Goal: Information Seeking & Learning: Learn about a topic

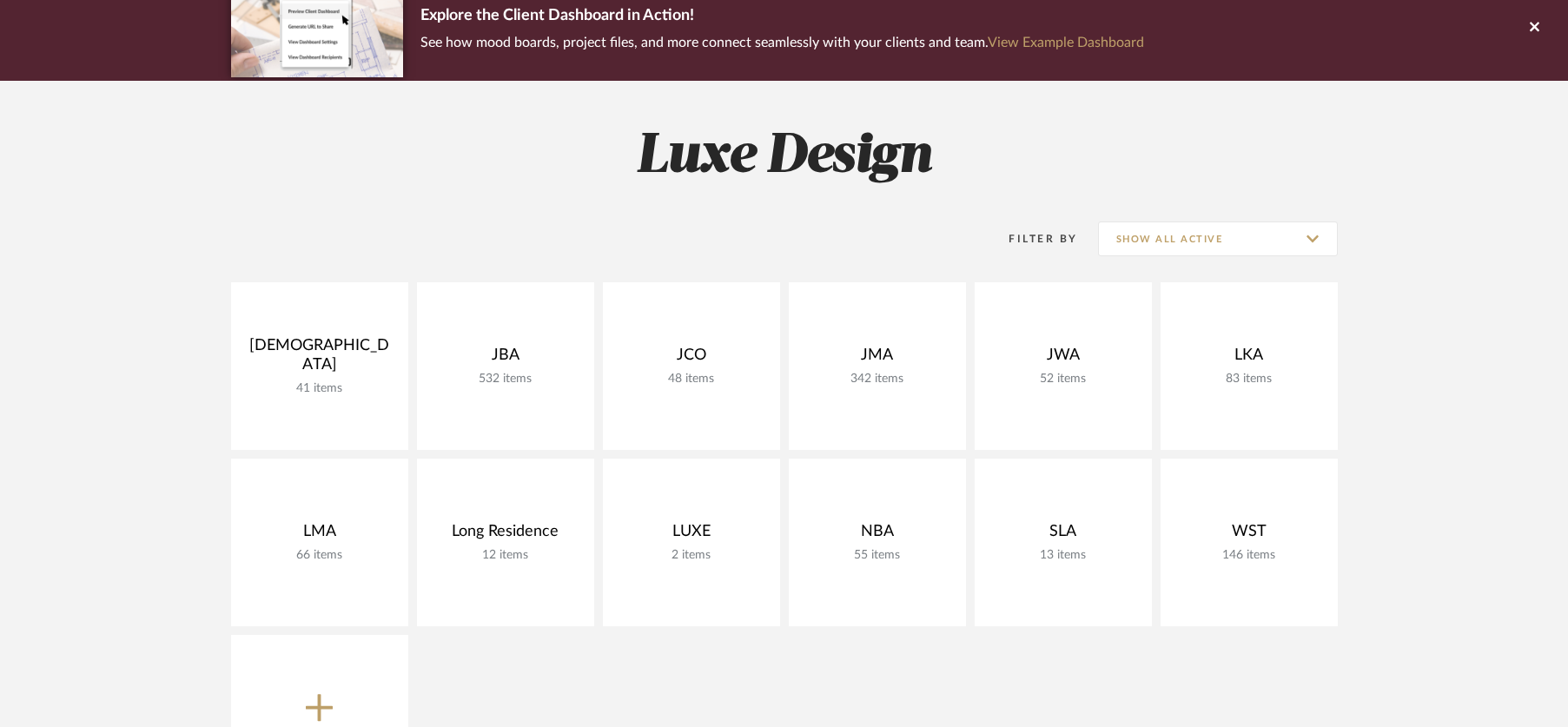
scroll to position [152, 0]
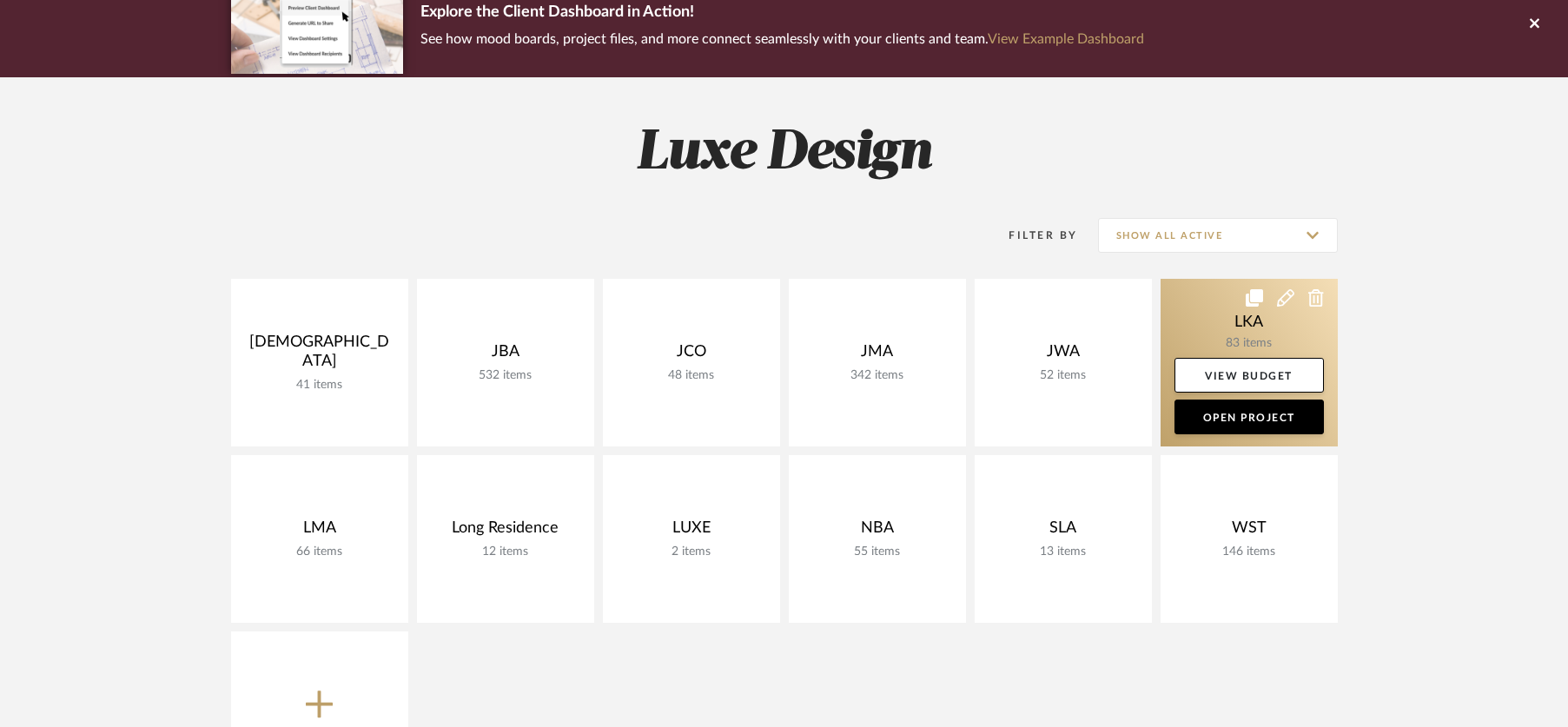
click at [1190, 325] on link at bounding box center [1249, 363] width 177 height 168
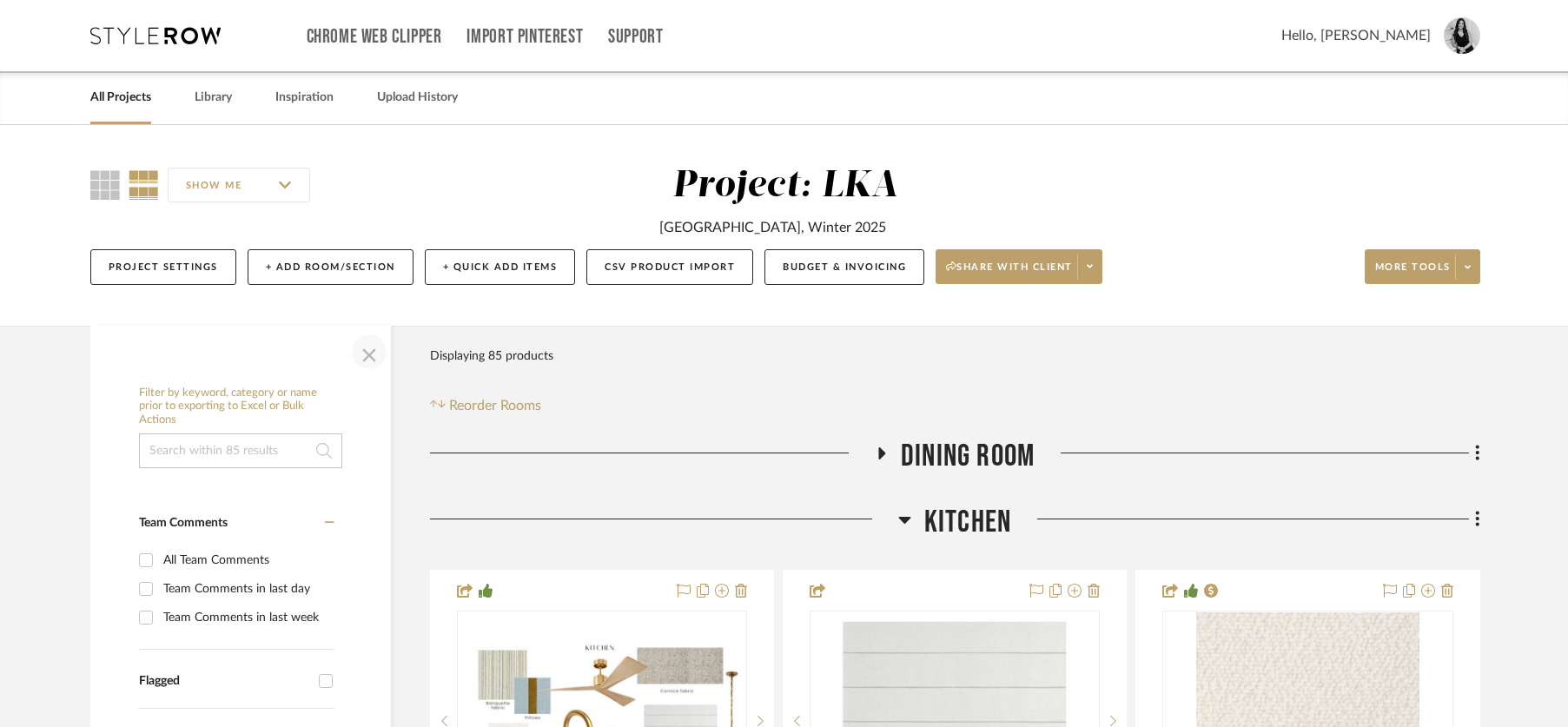
click at [376, 351] on span "button" at bounding box center [368, 351] width 42 height 42
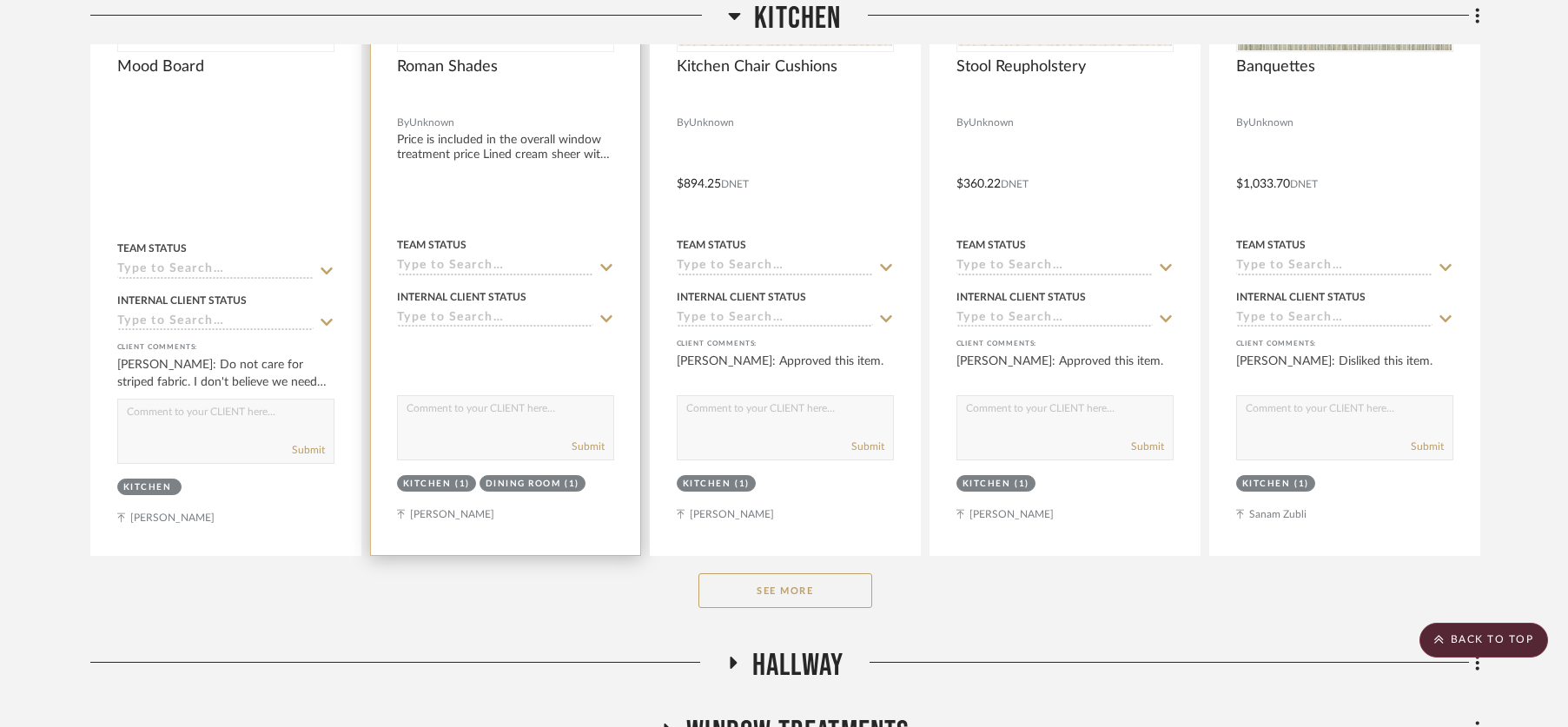
scroll to position [783, 0]
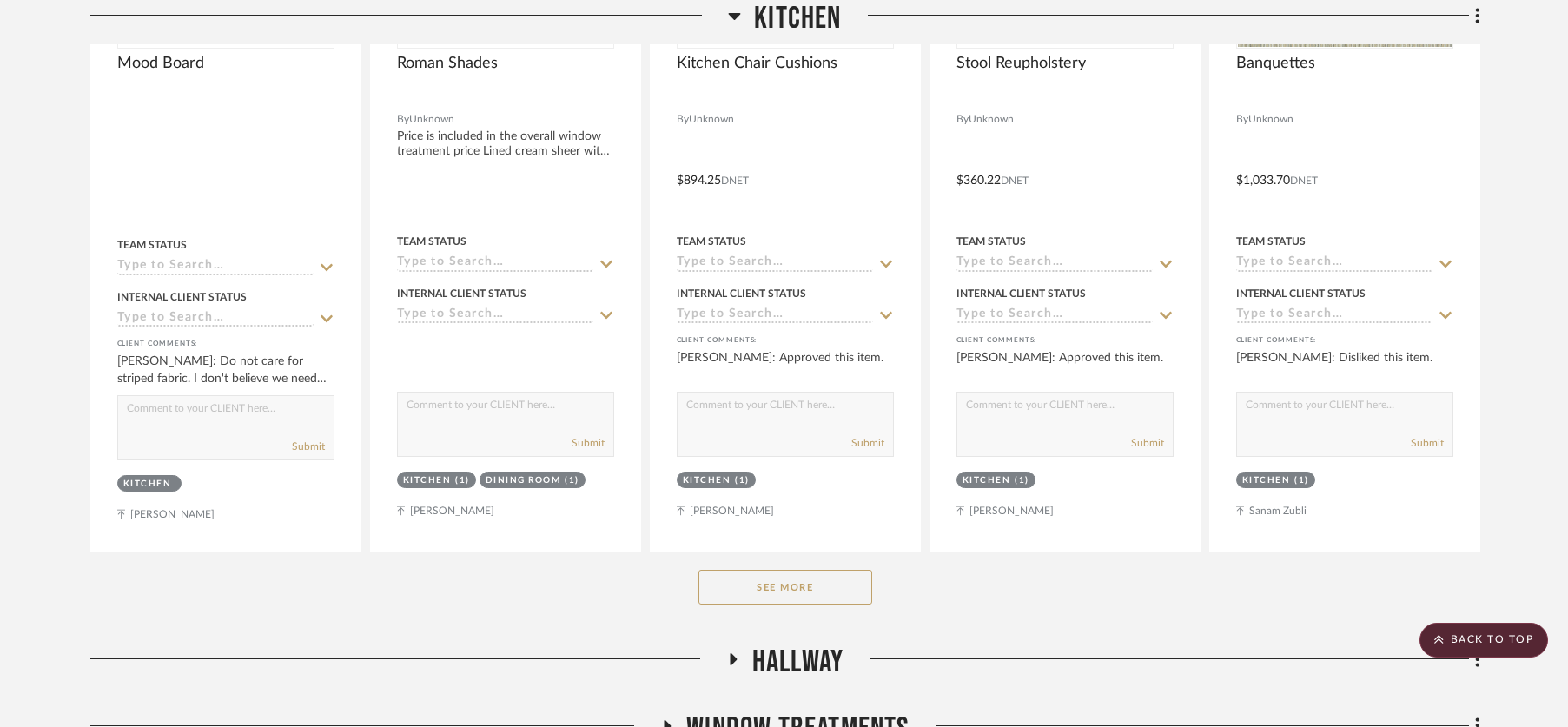
click at [767, 587] on button "See More" at bounding box center [785, 586] width 174 height 34
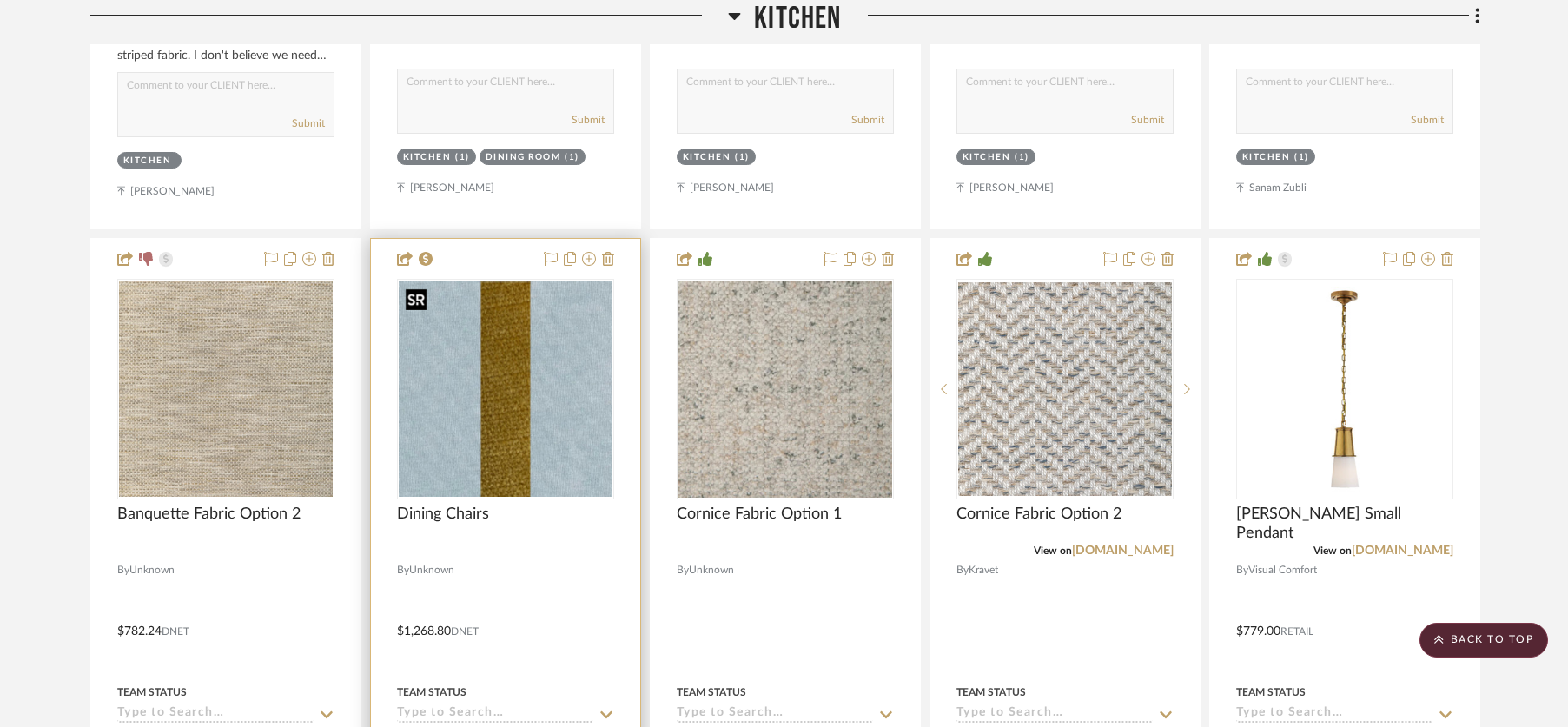
scroll to position [1124, 0]
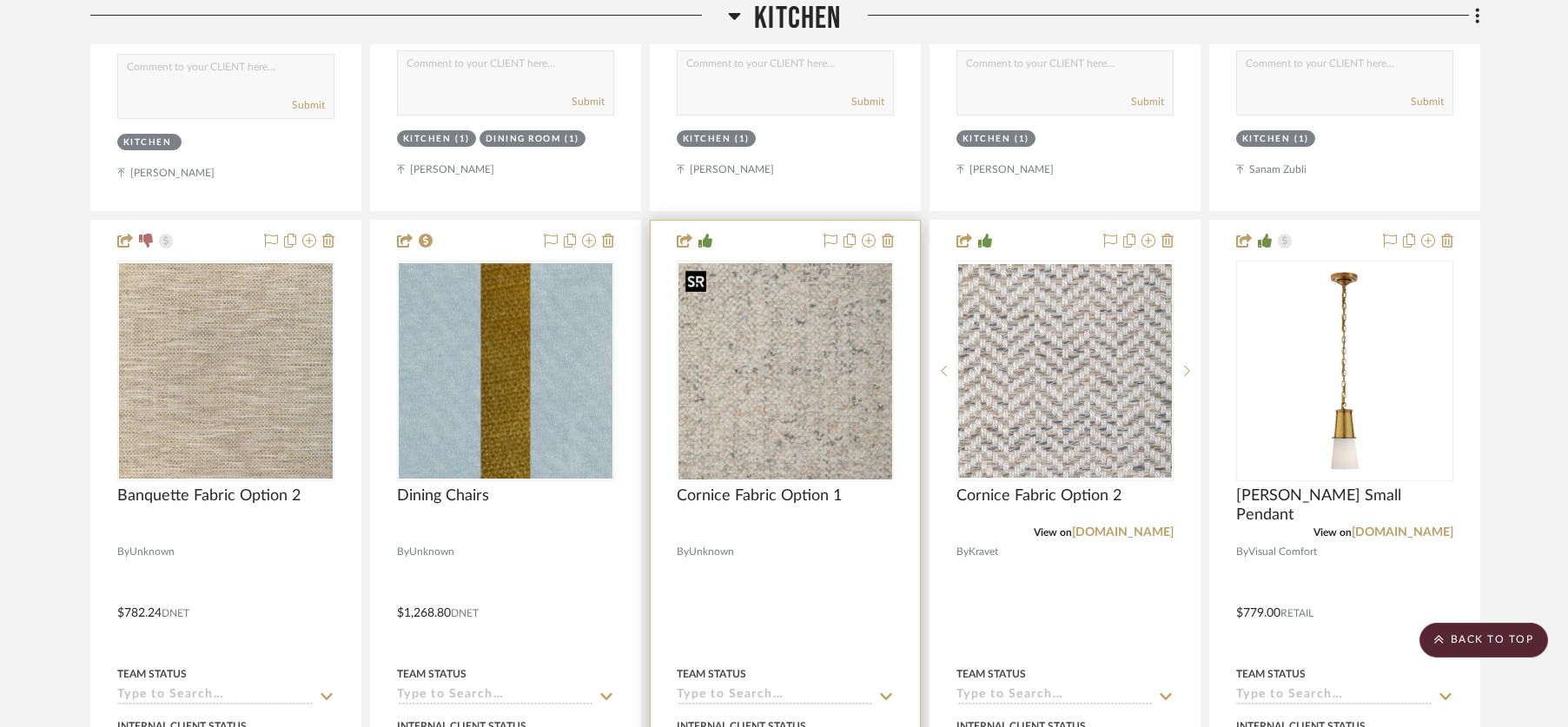
click at [722, 417] on img "0" at bounding box center [785, 371] width 213 height 216
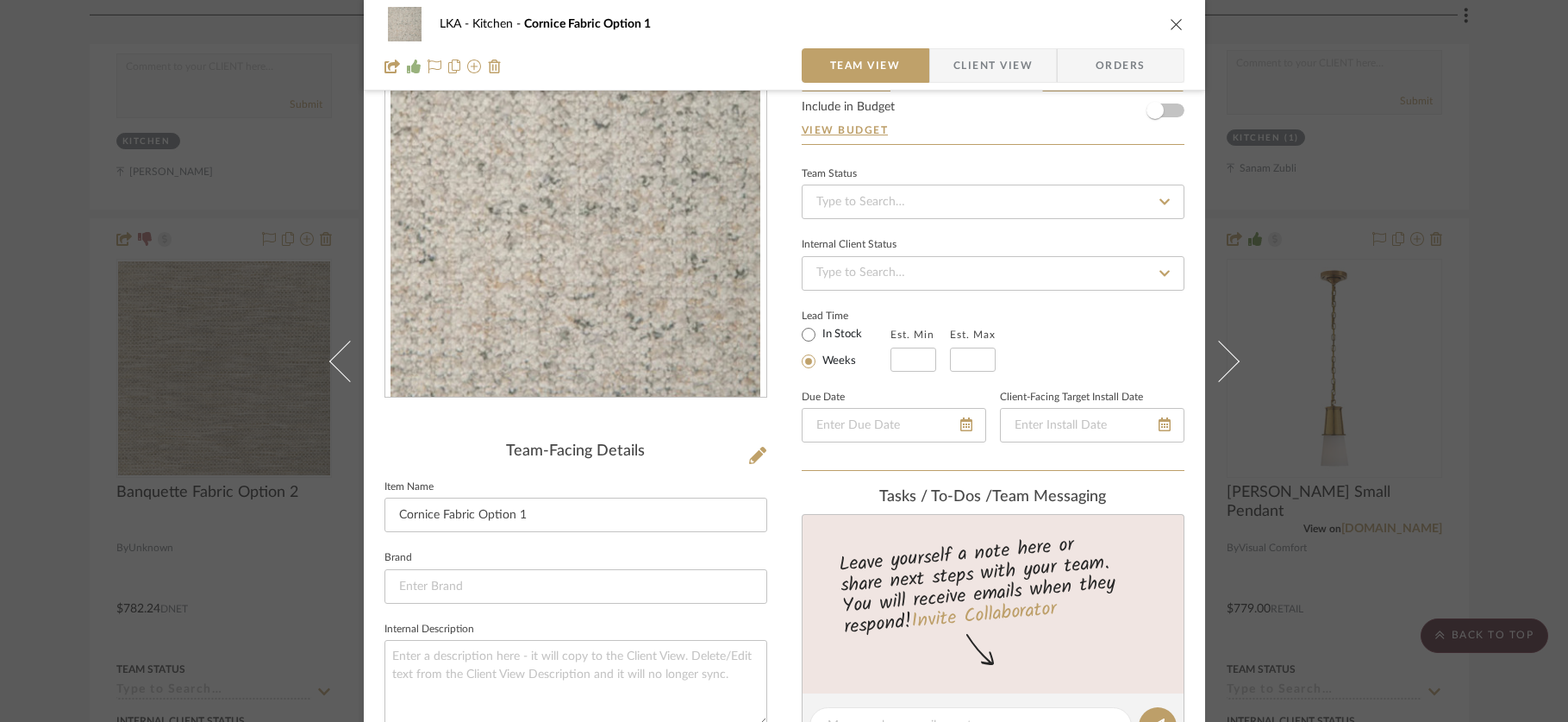
scroll to position [0, 0]
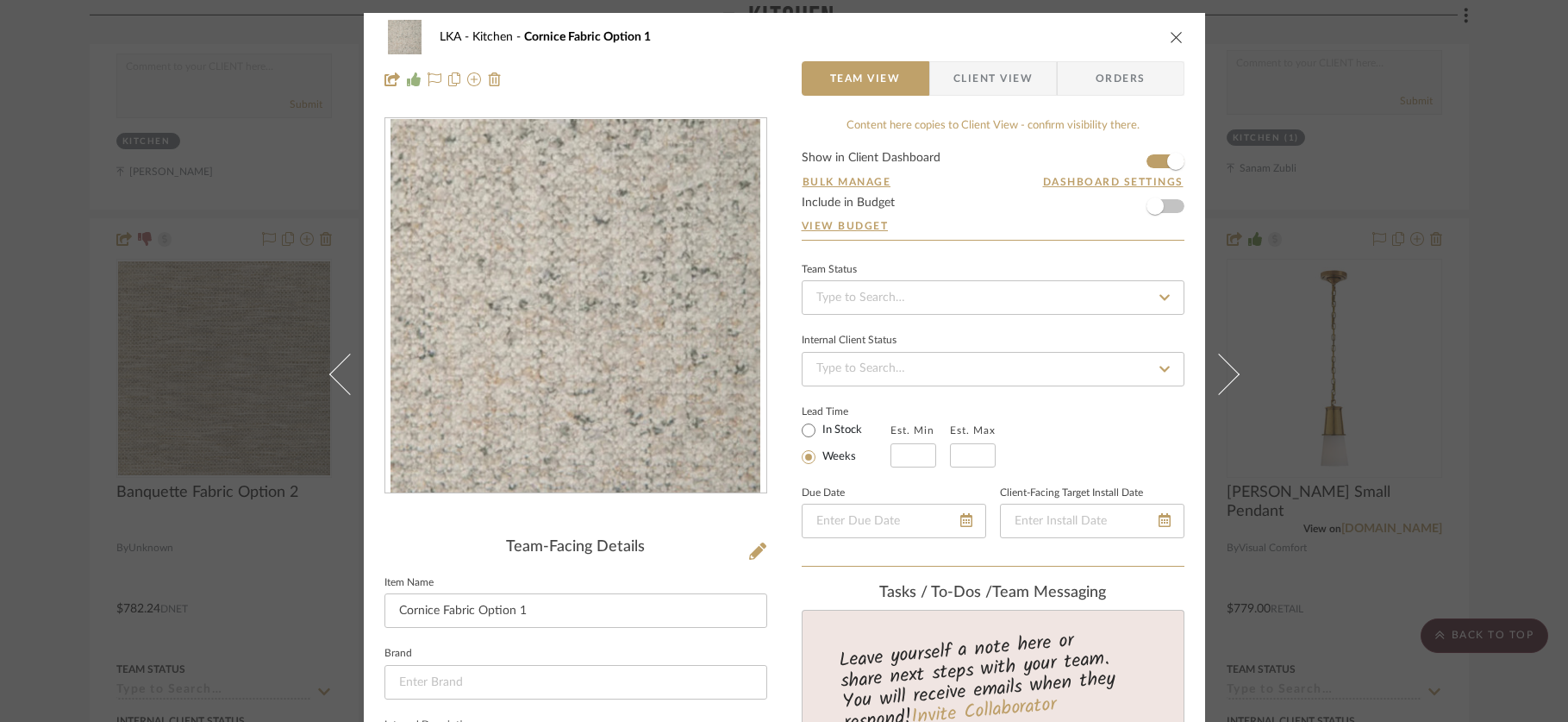
click at [1175, 32] on icon "close" at bounding box center [1176, 37] width 14 height 14
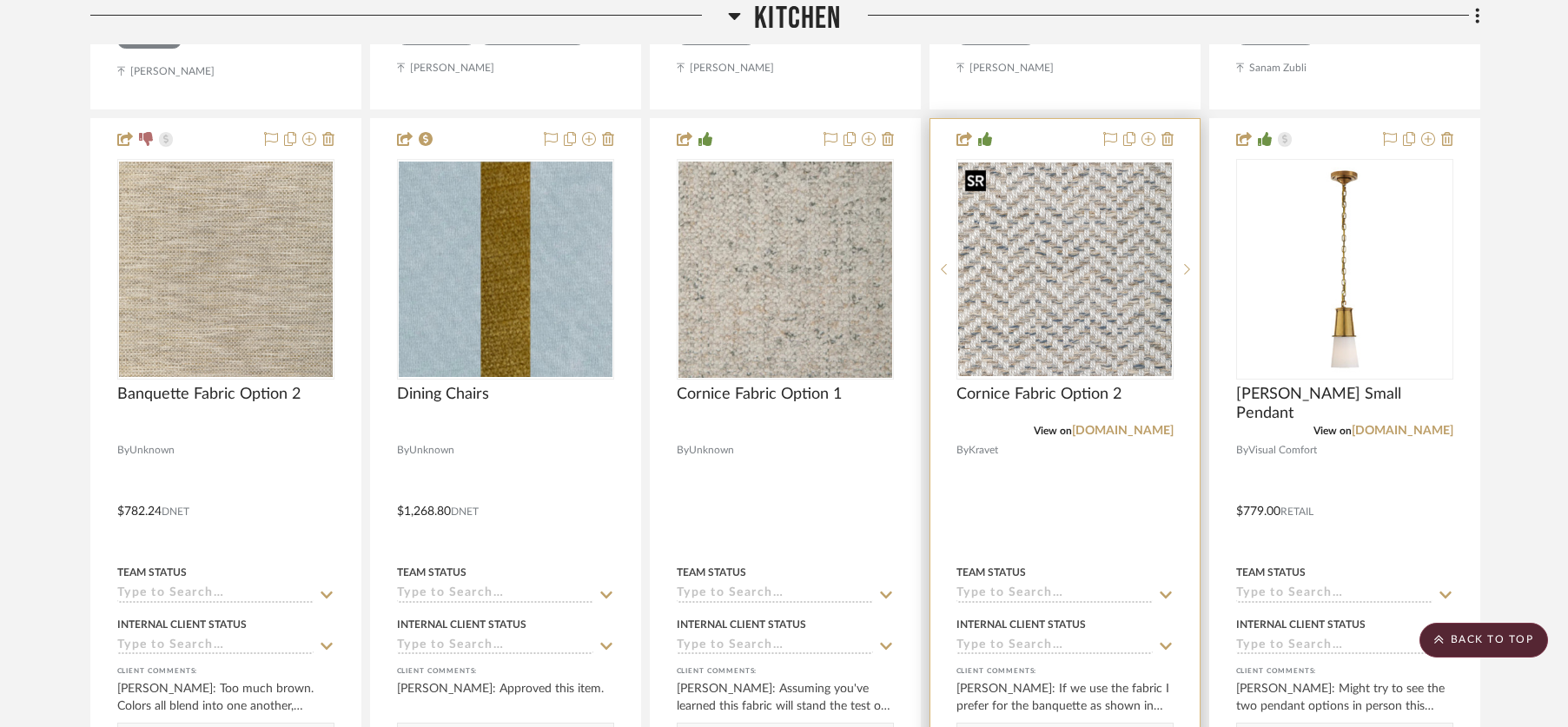
scroll to position [1229, 0]
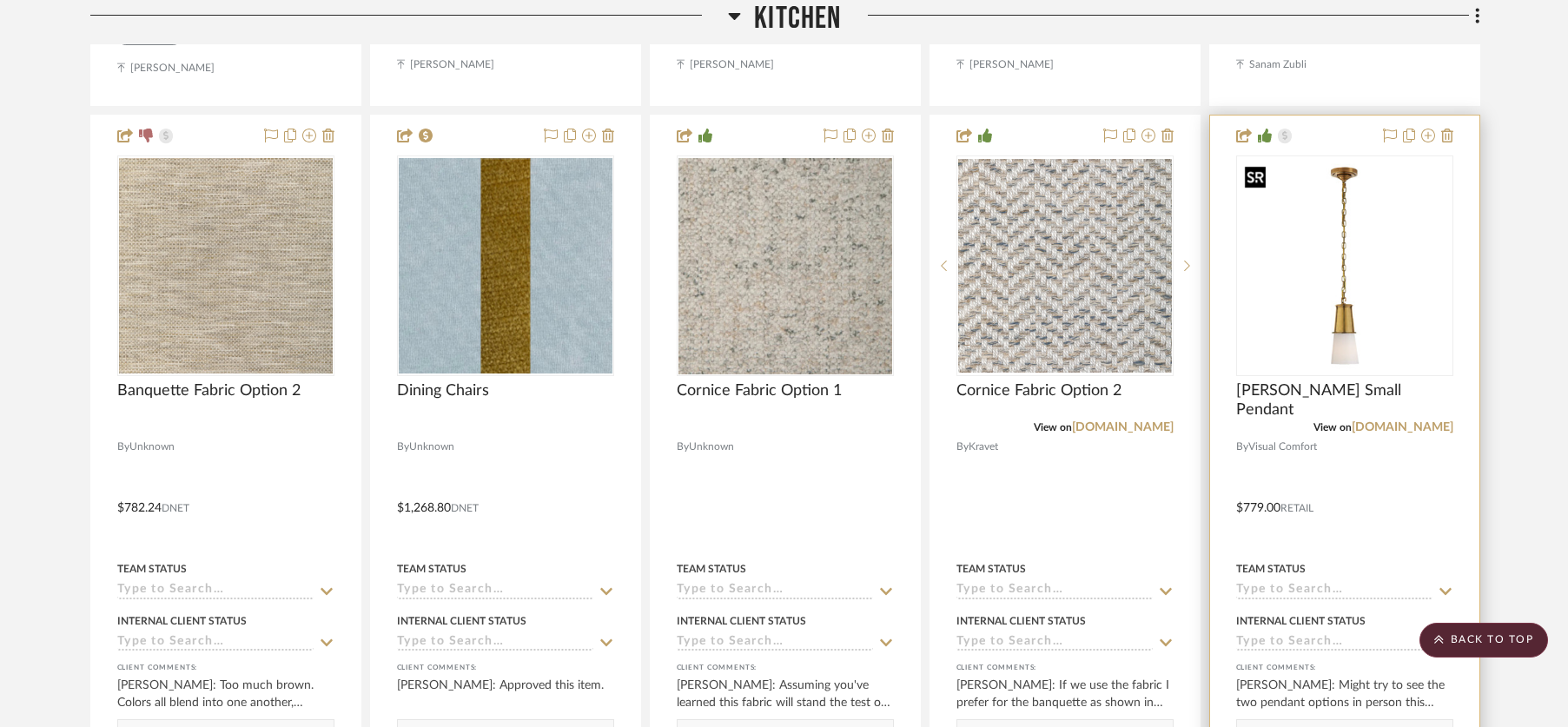
click at [0, 0] on img at bounding box center [0, 0] width 0 height 0
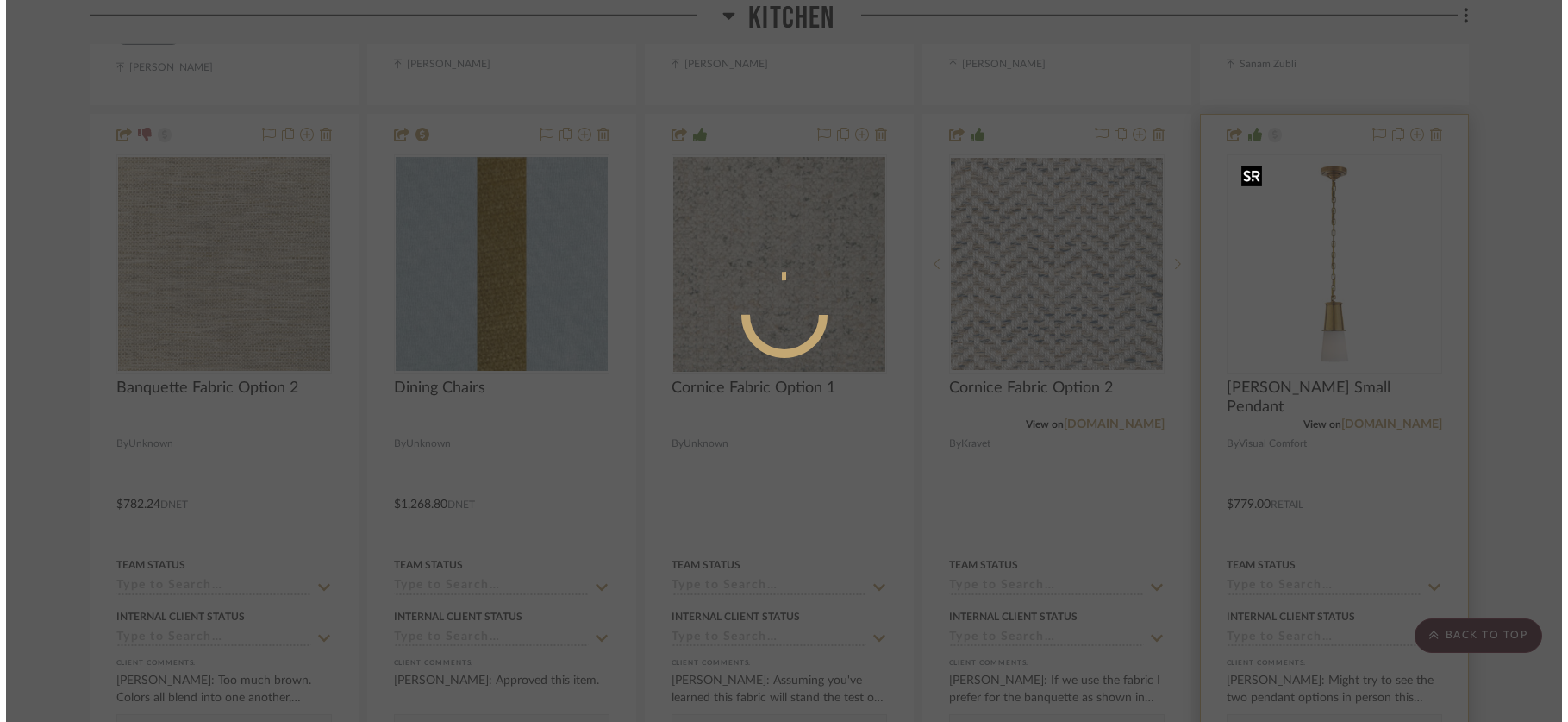
scroll to position [0, 0]
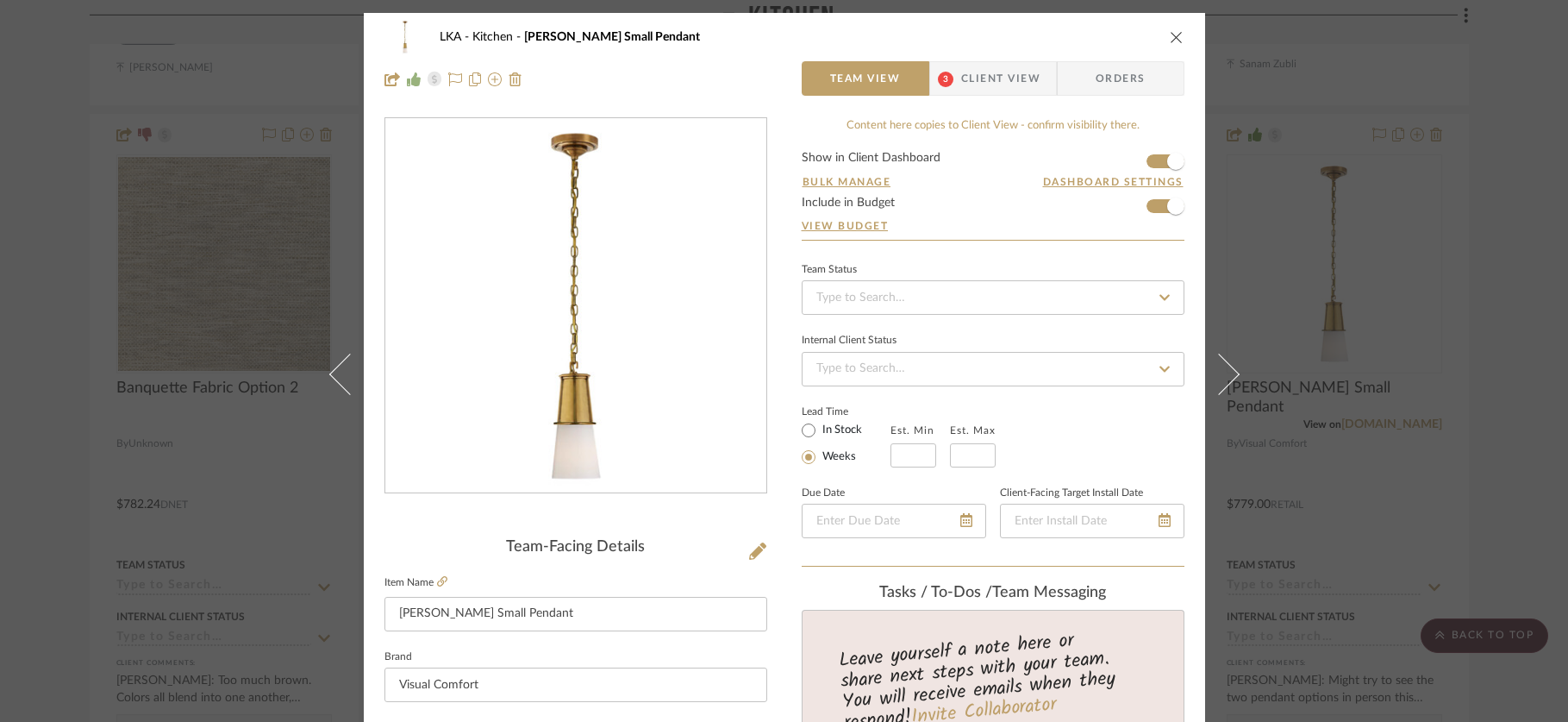
click at [982, 78] on span "Client View" at bounding box center [1001, 77] width 79 height 34
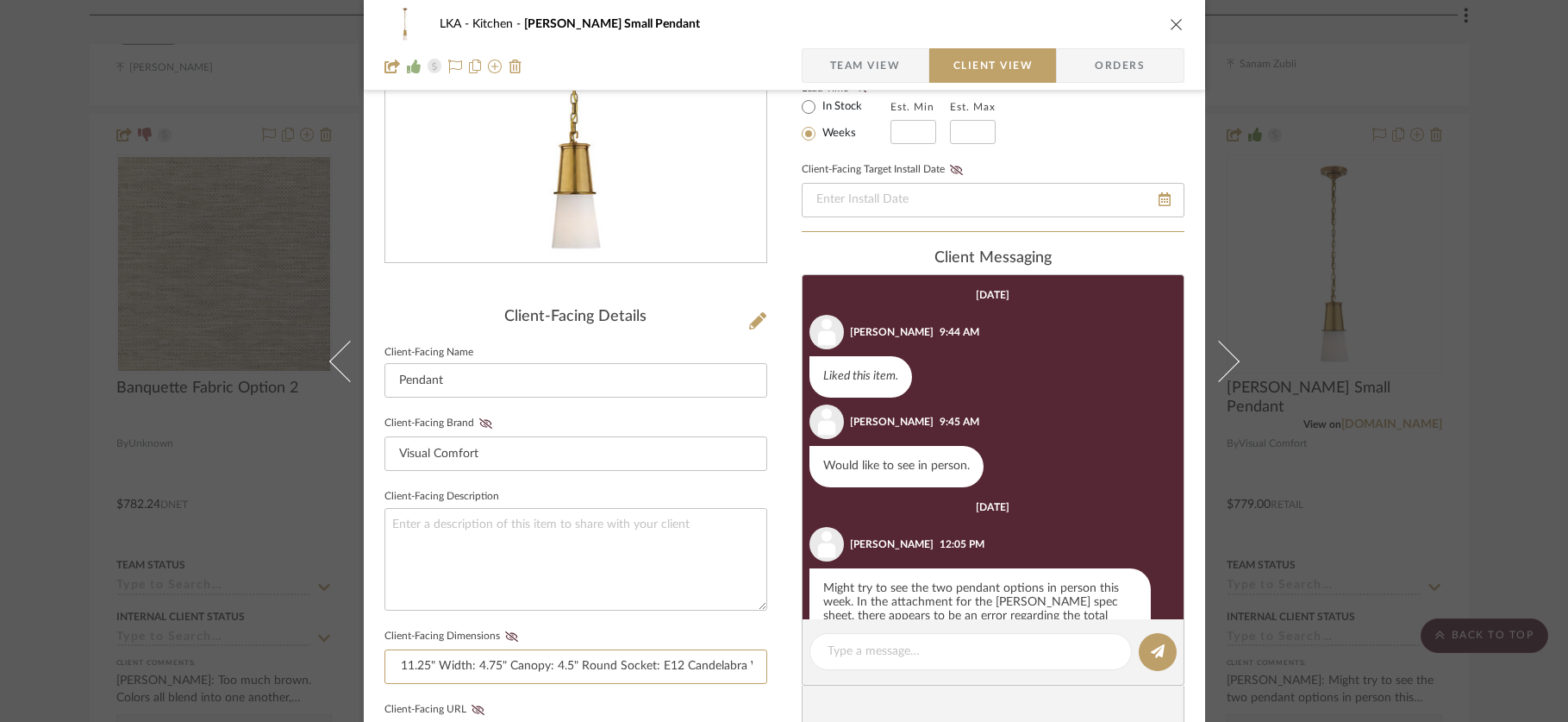
scroll to position [0, 395]
drag, startPoint x: 587, startPoint y: 665, endPoint x: 777, endPoint y: 673, distance: 190.2
click at [777, 673] on div "LKA Kitchen [PERSON_NAME] Small Pendant Team View Client View Orders Client-Fac…" at bounding box center [784, 500] width 842 height 1436
click at [497, 645] on fieldset "Client-Facing Dimensions Specifications in cm Height: 11.25" Width: 4.75" Canop…" at bounding box center [576, 654] width 383 height 60
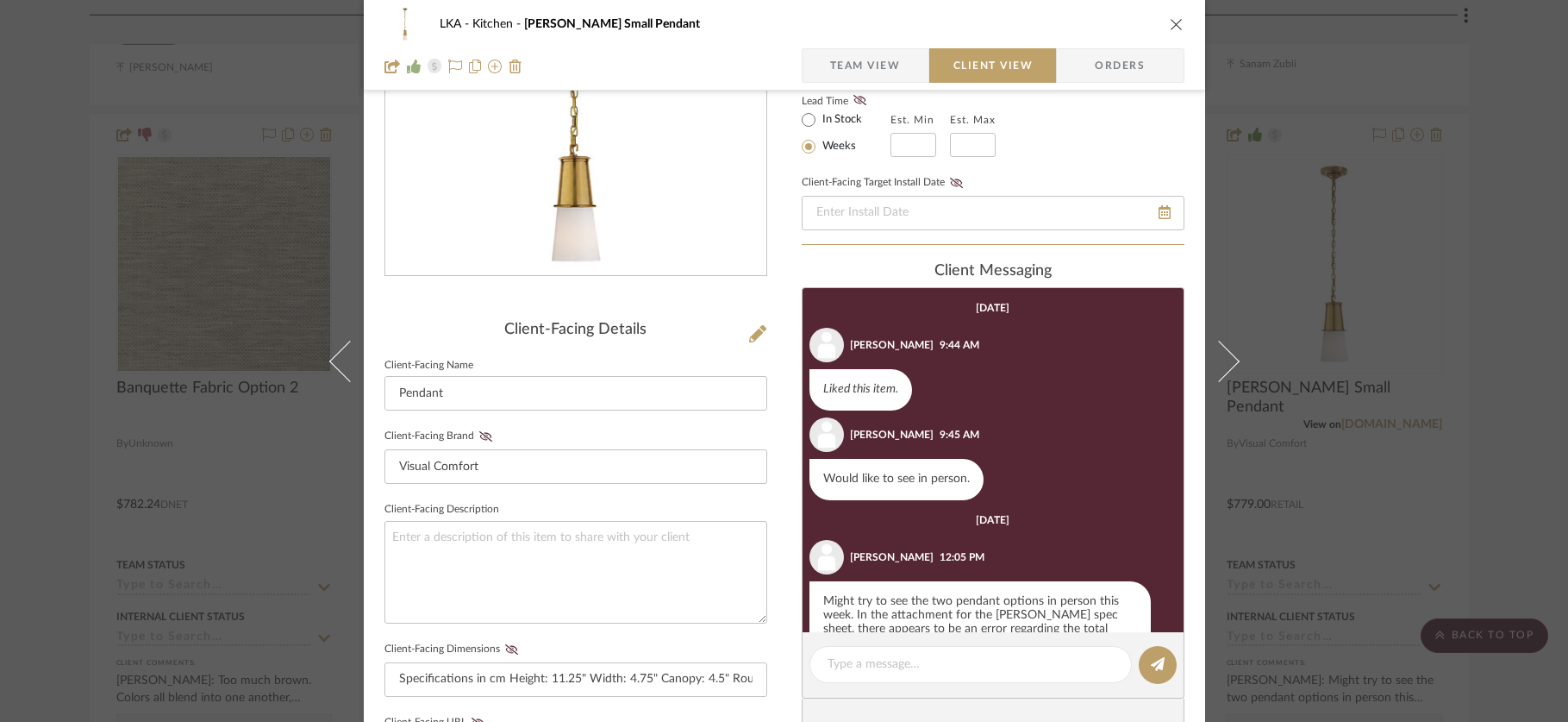
scroll to position [214, 0]
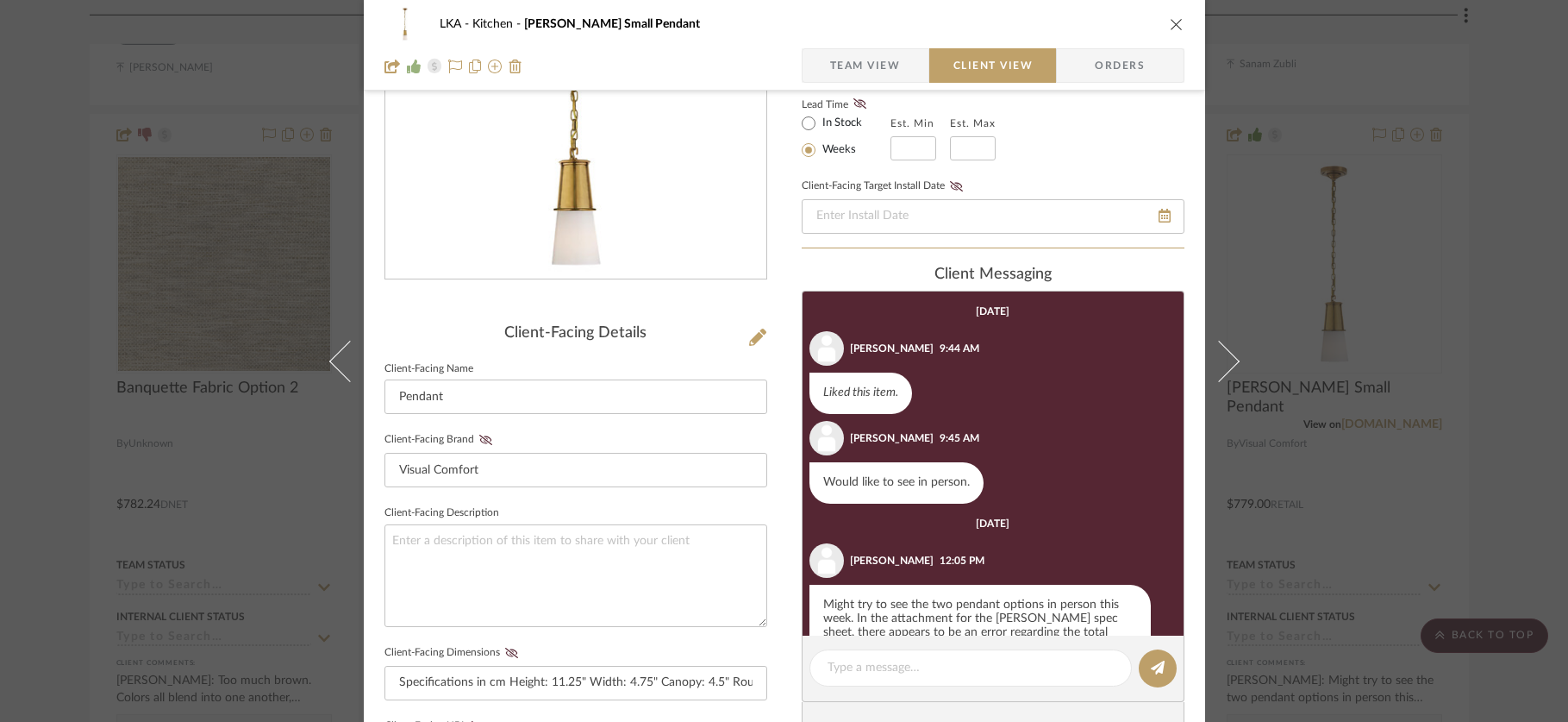
click at [877, 47] on div "LKA Kitchen [PERSON_NAME] Small Pendant Team View Client View Orders" at bounding box center [784, 45] width 842 height 90
click at [870, 58] on span "Team View" at bounding box center [865, 64] width 71 height 34
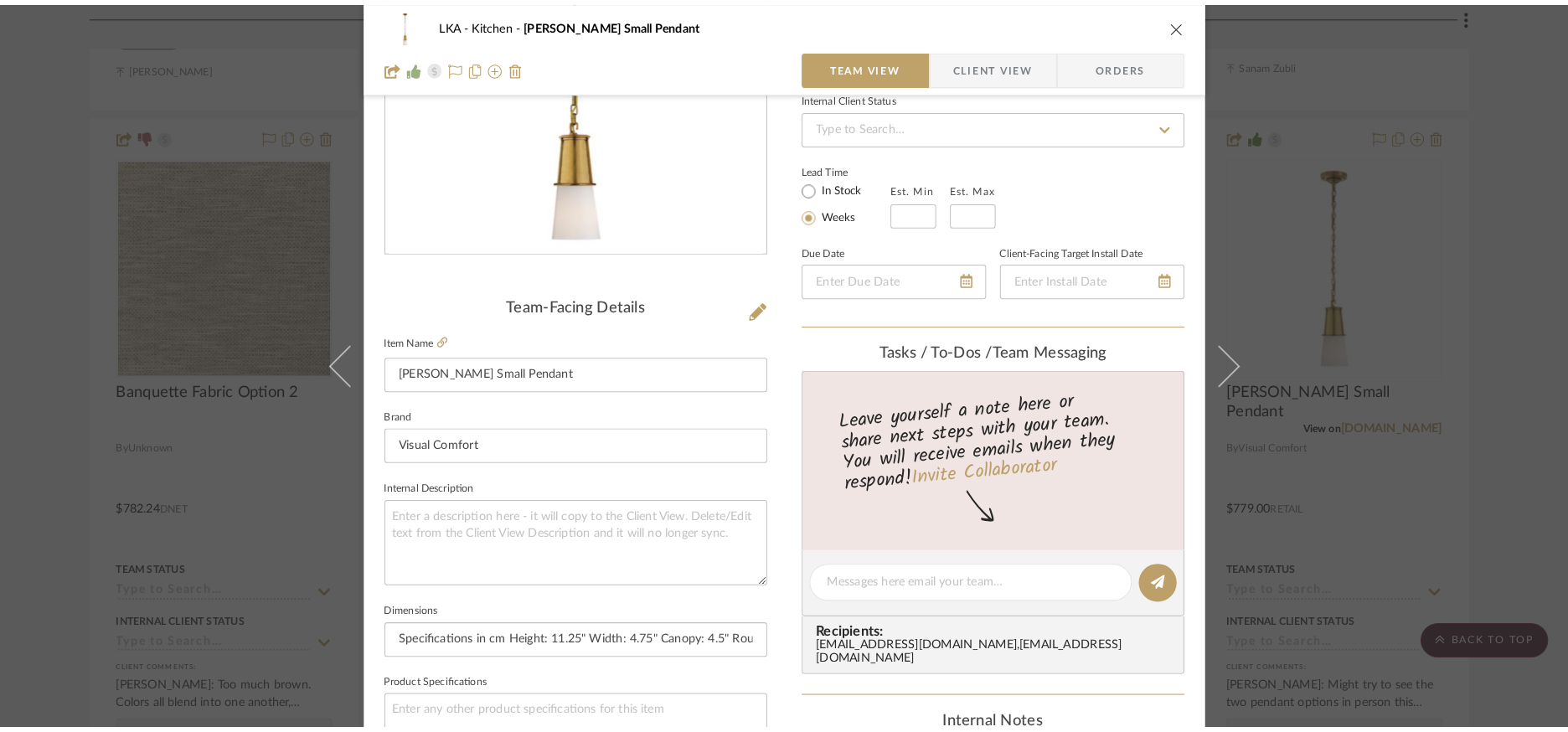
scroll to position [242, 0]
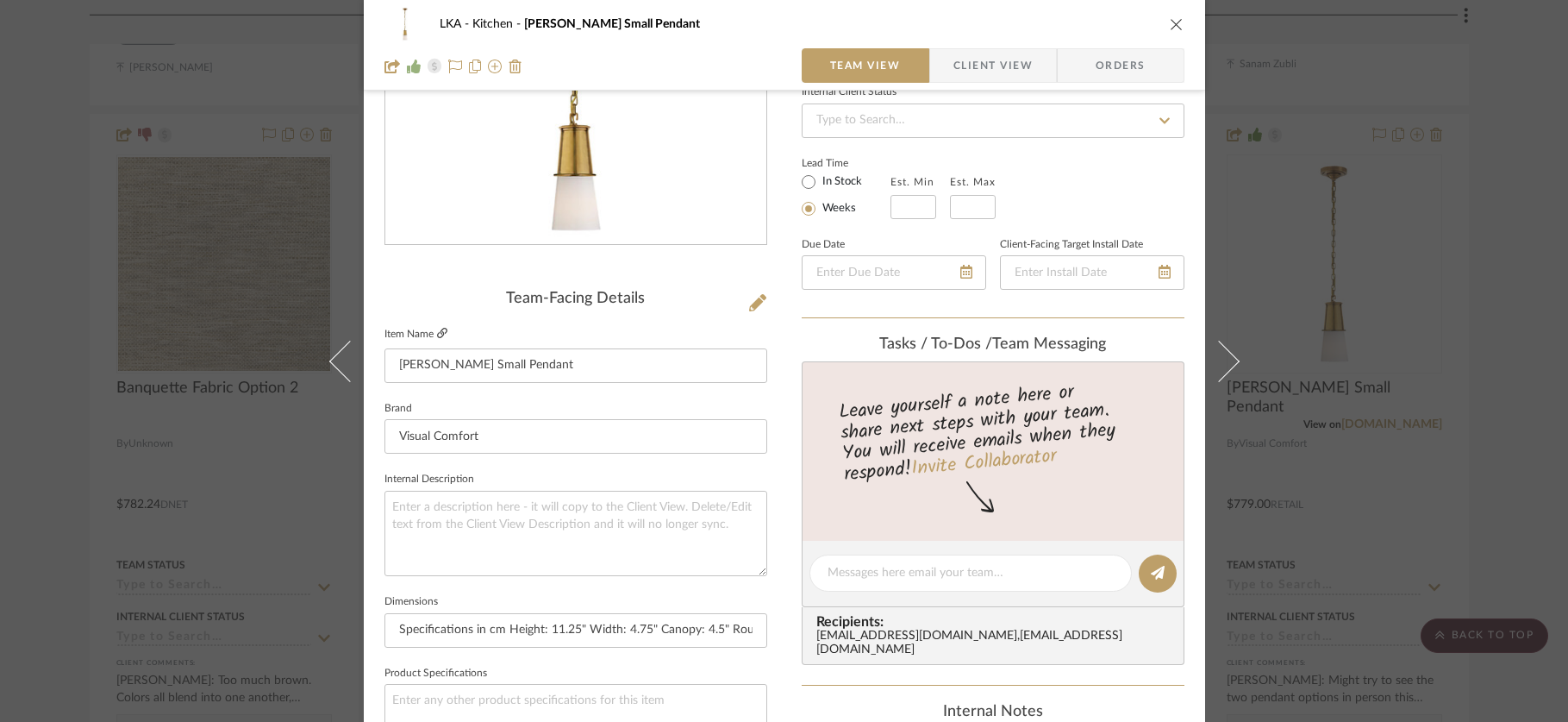
click at [437, 332] on icon at bounding box center [442, 332] width 10 height 10
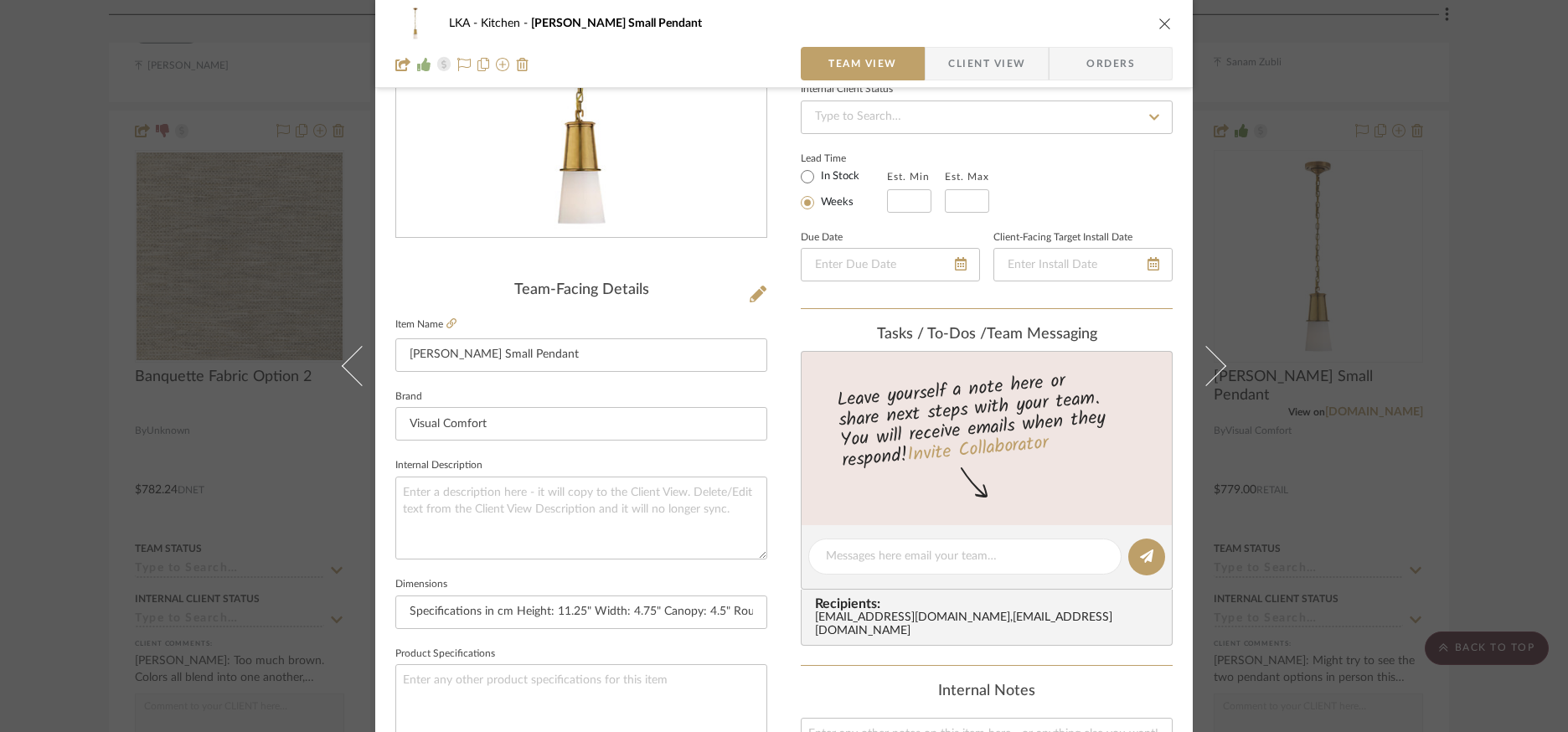
click at [1158, 21] on icon "close" at bounding box center [1165, 23] width 13 height 13
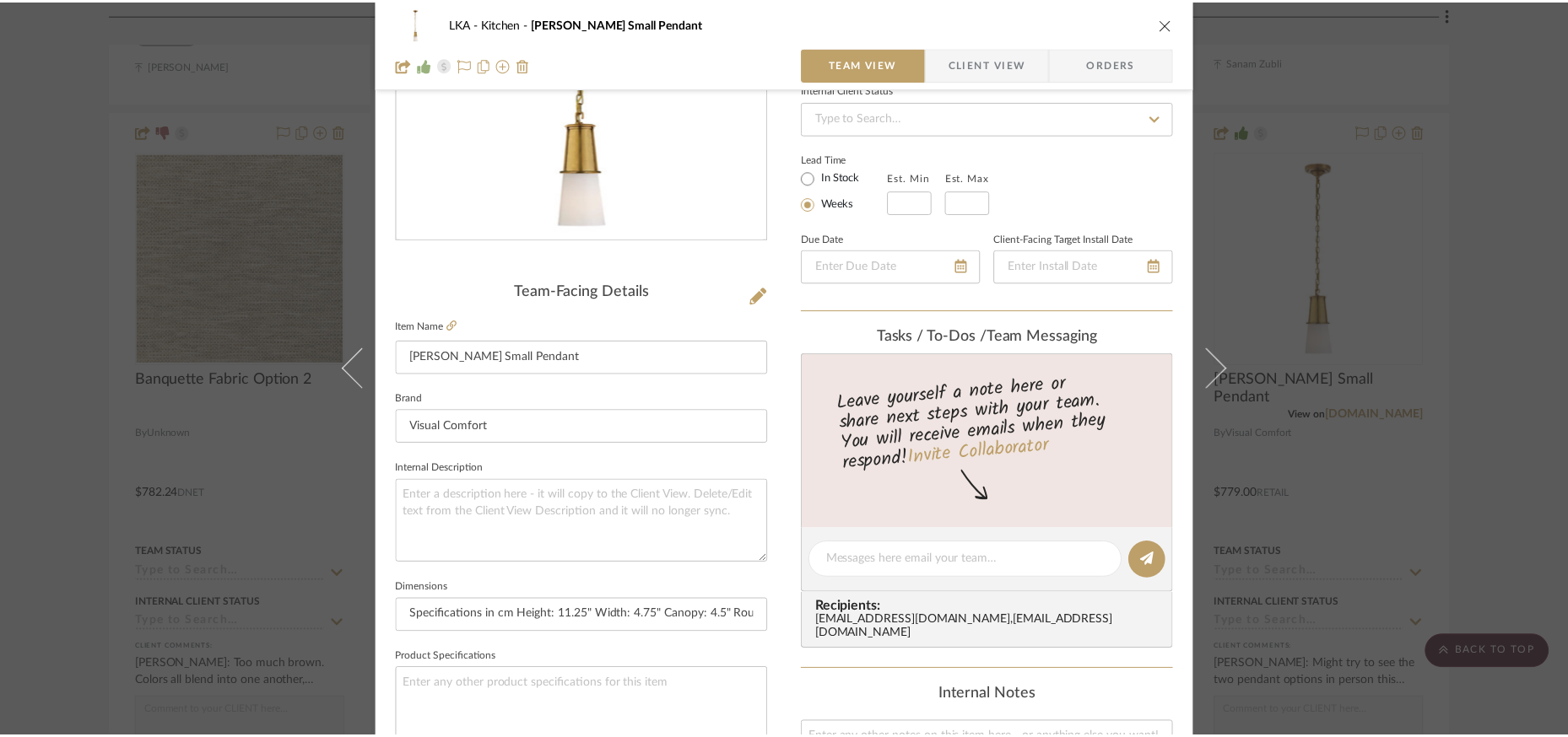
scroll to position [1194, 0]
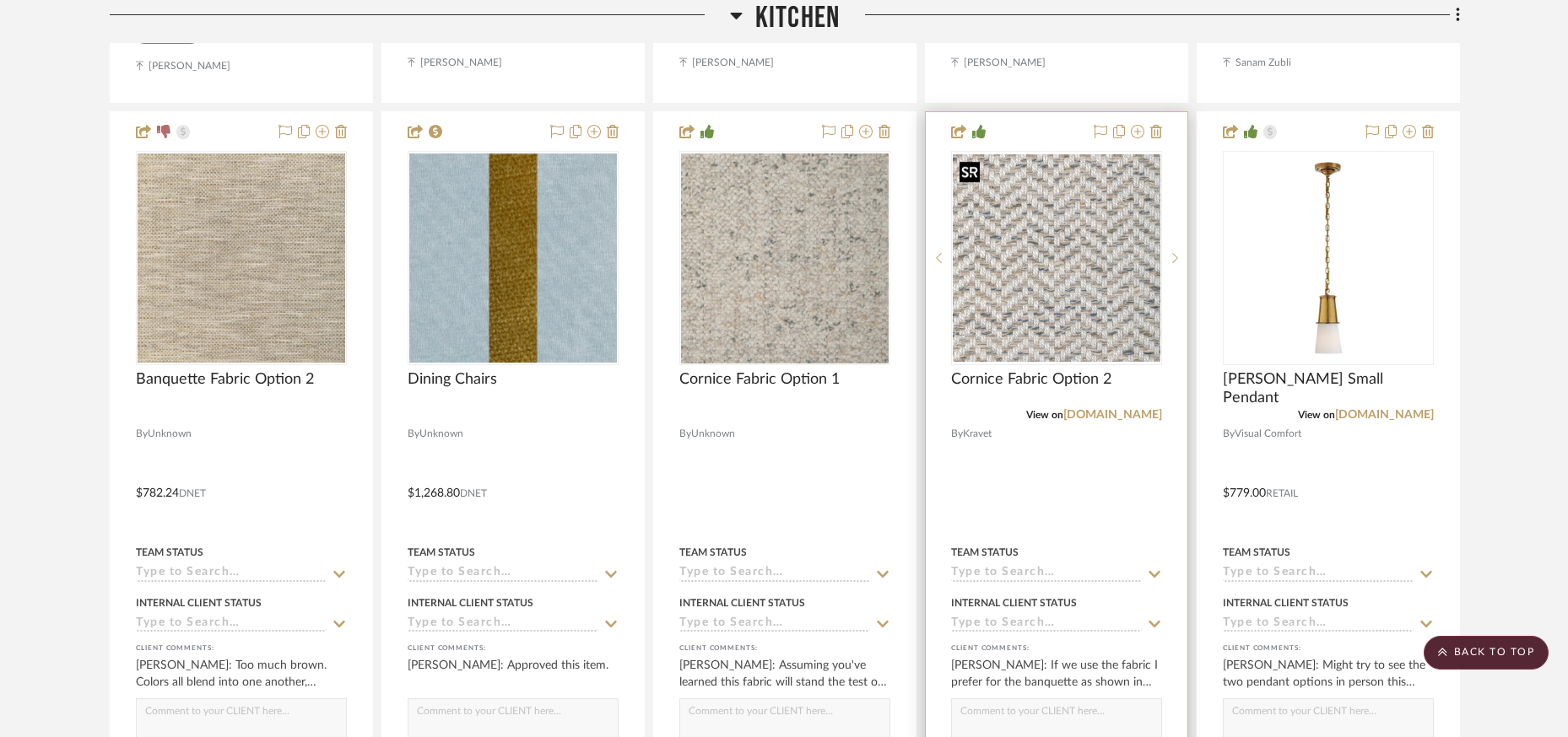
click at [1069, 273] on img "0" at bounding box center [1056, 258] width 207 height 207
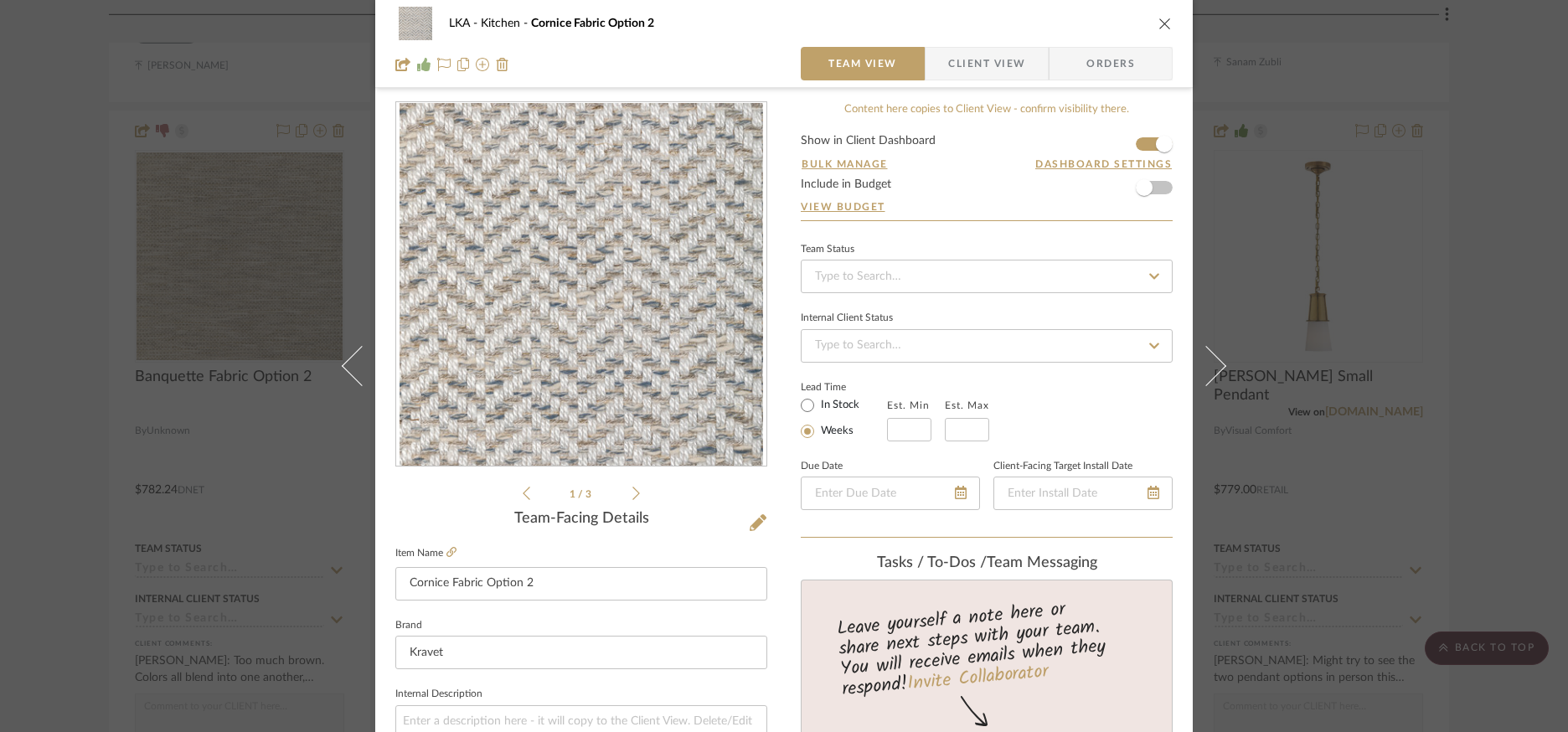
scroll to position [0, 0]
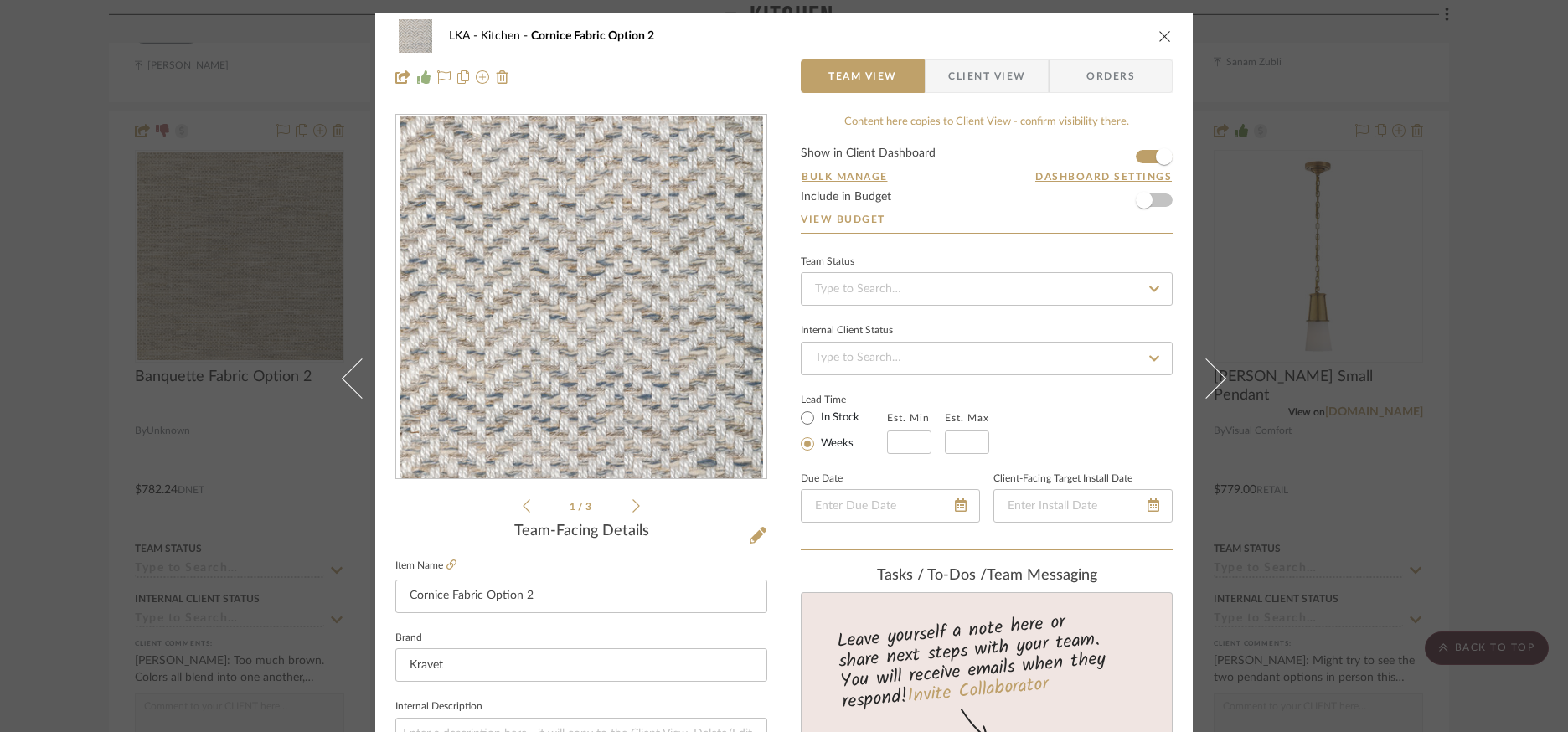
click at [341, 386] on button at bounding box center [352, 379] width 47 height 732
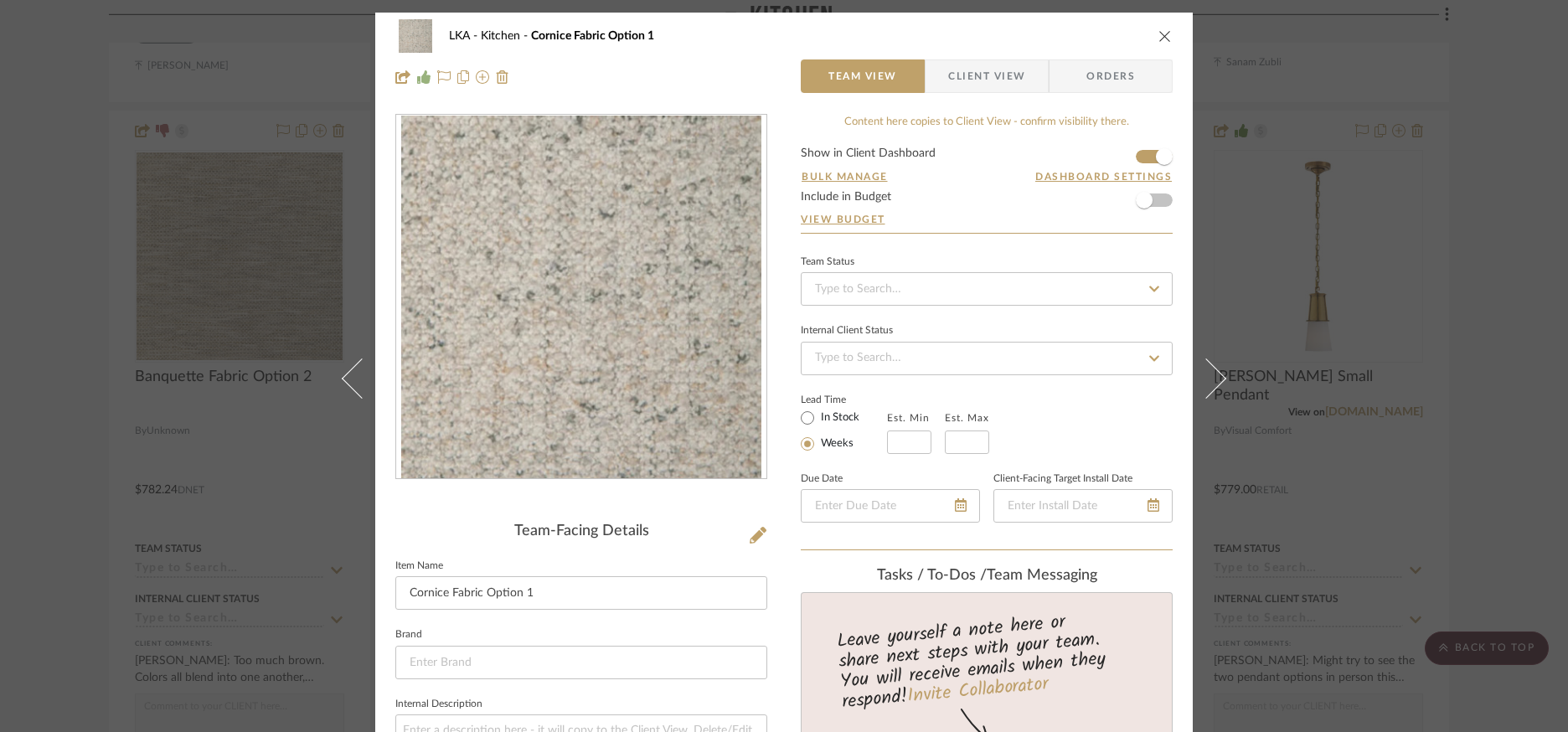
click at [467, 342] on img "0" at bounding box center [581, 297] width 360 height 363
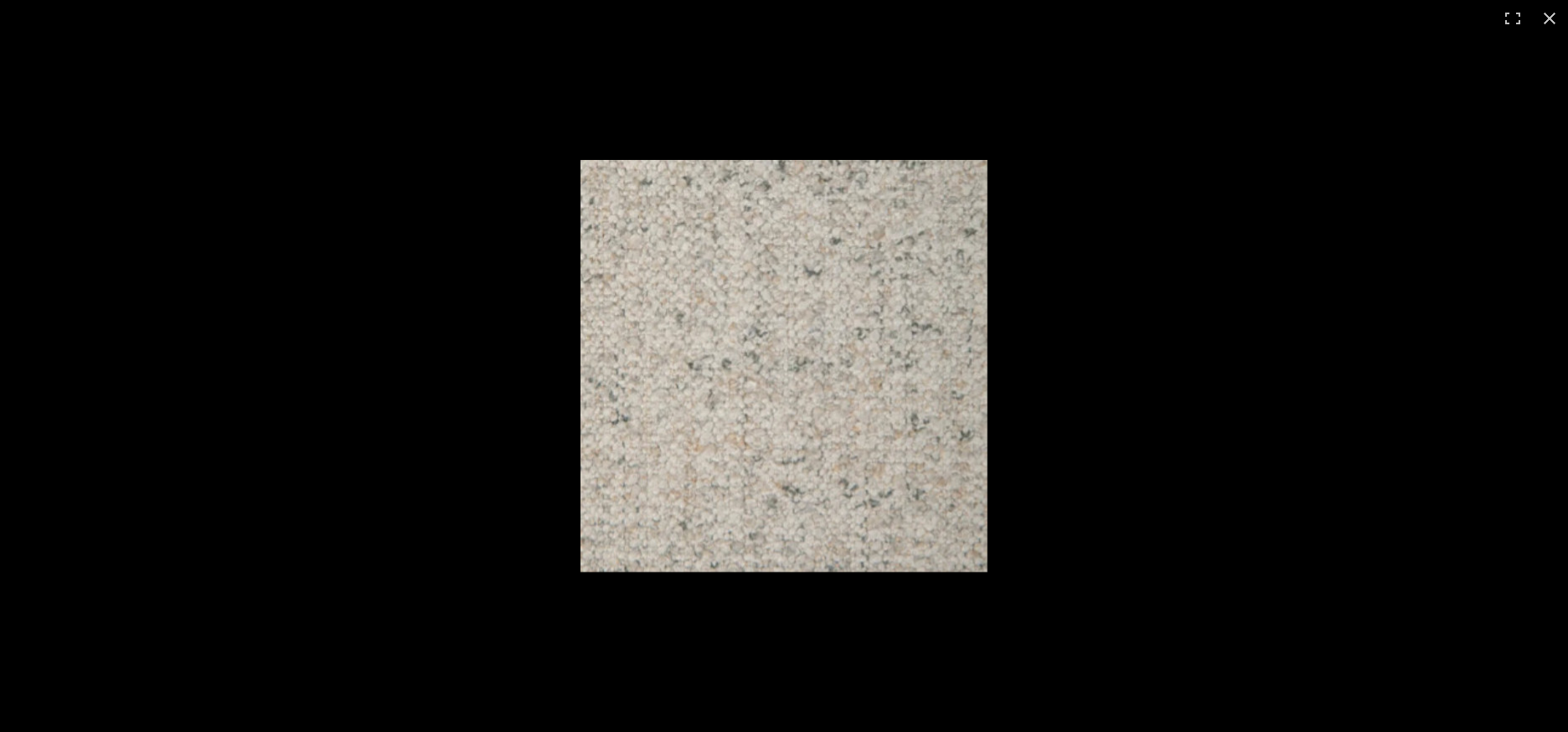
click at [785, 335] on img at bounding box center [784, 366] width 407 height 413
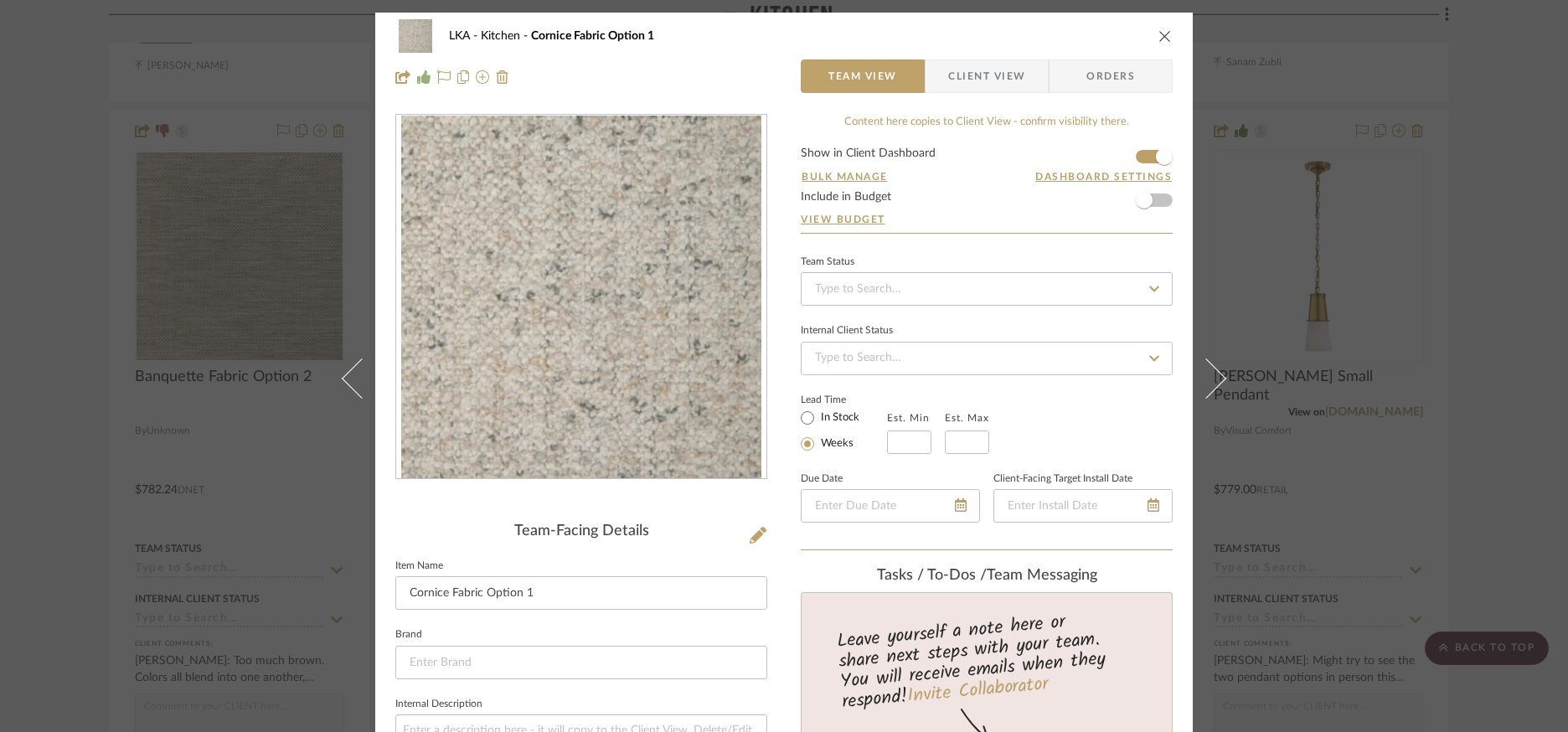
click at [658, 349] on img "0" at bounding box center [581, 297] width 360 height 363
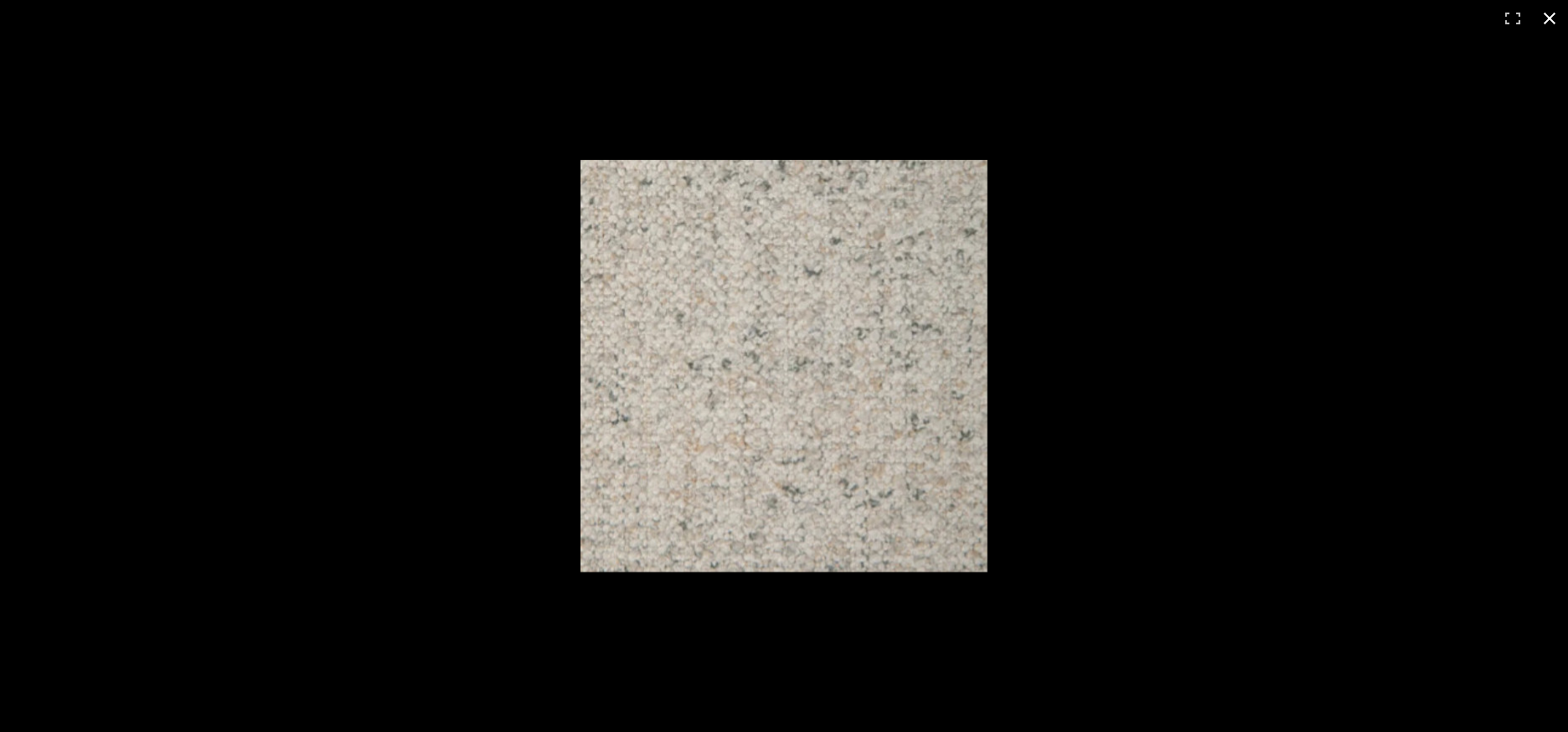
click at [1040, 335] on div at bounding box center [1071, 389] width 981 height 458
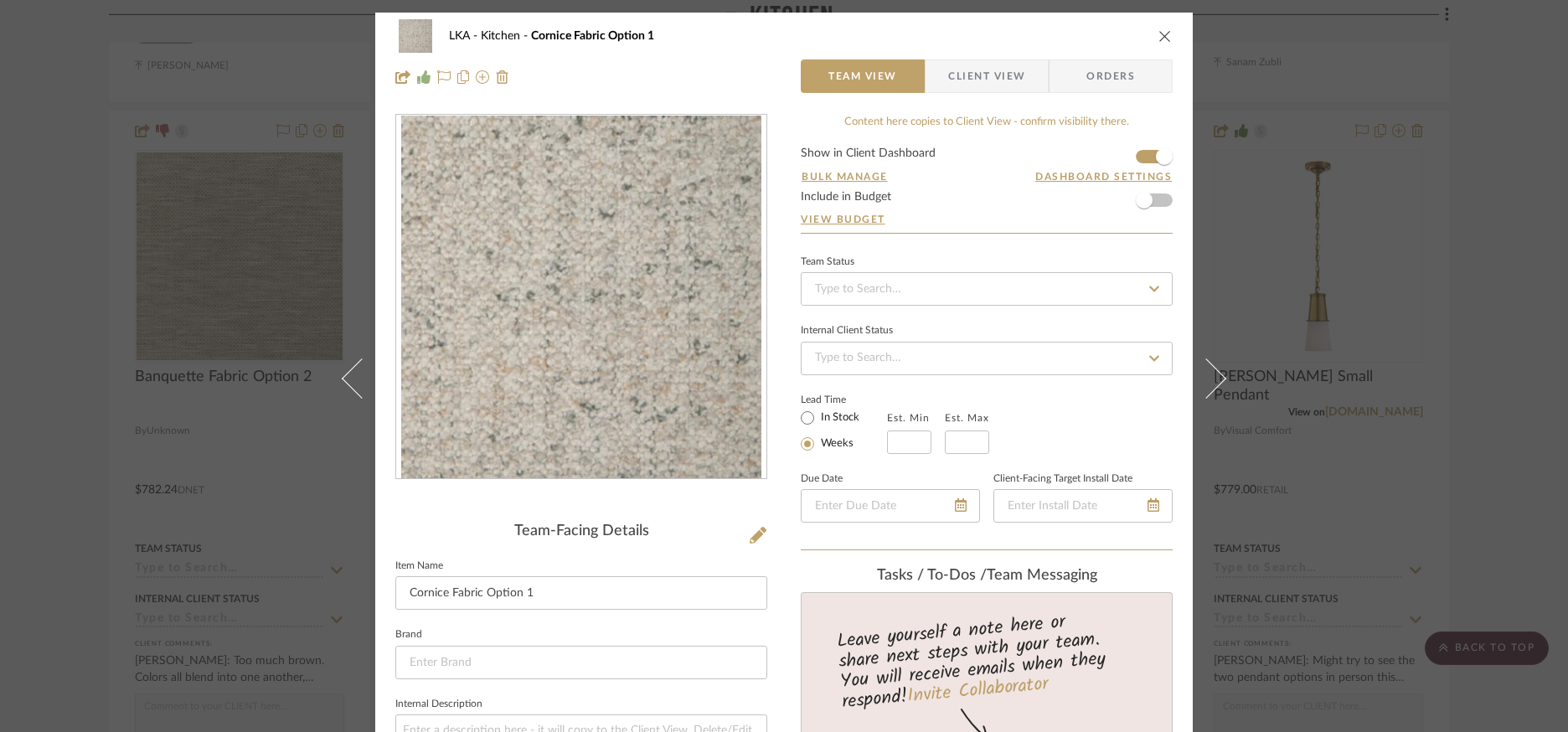
click at [1158, 38] on icon "close" at bounding box center [1165, 36] width 13 height 13
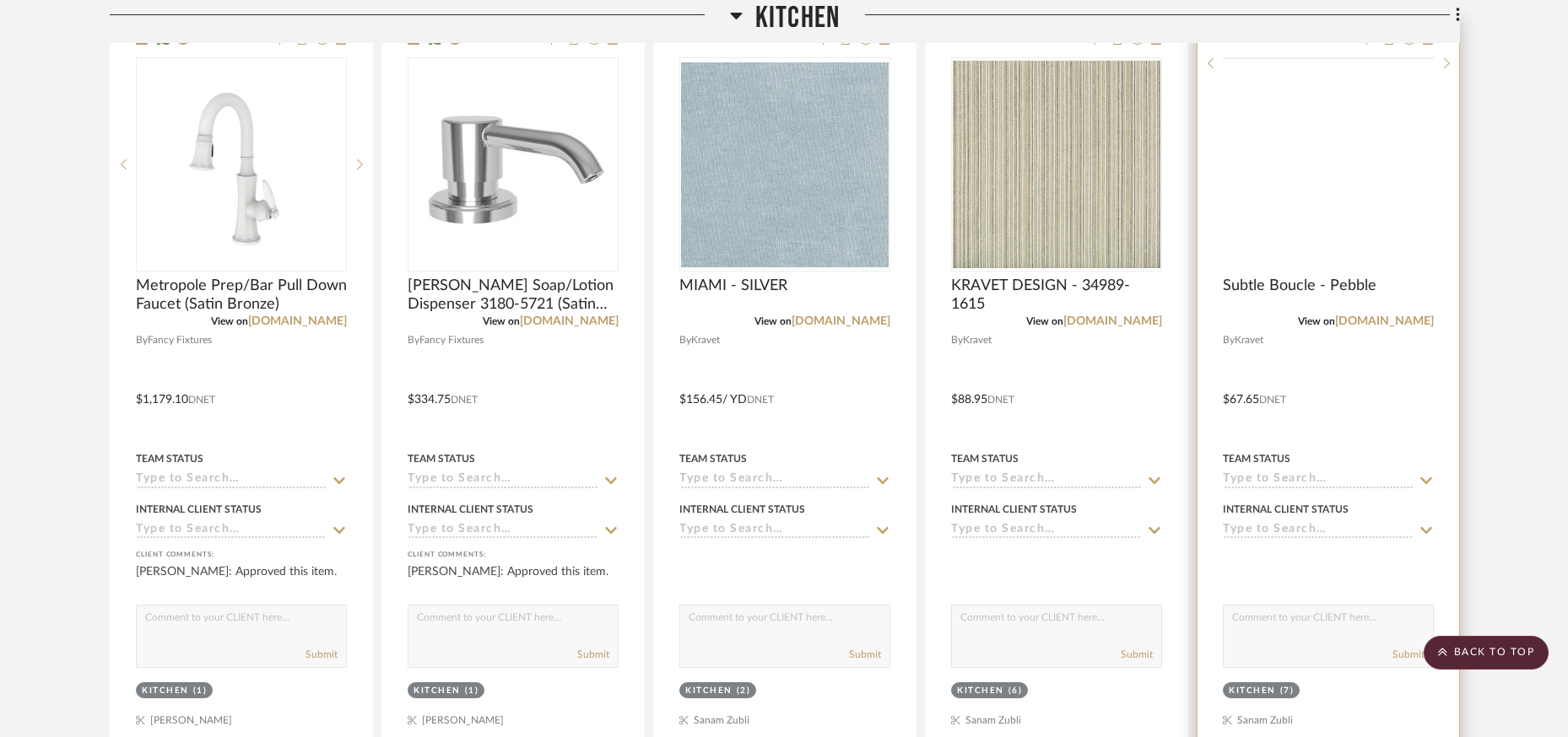
scroll to position [2748, 0]
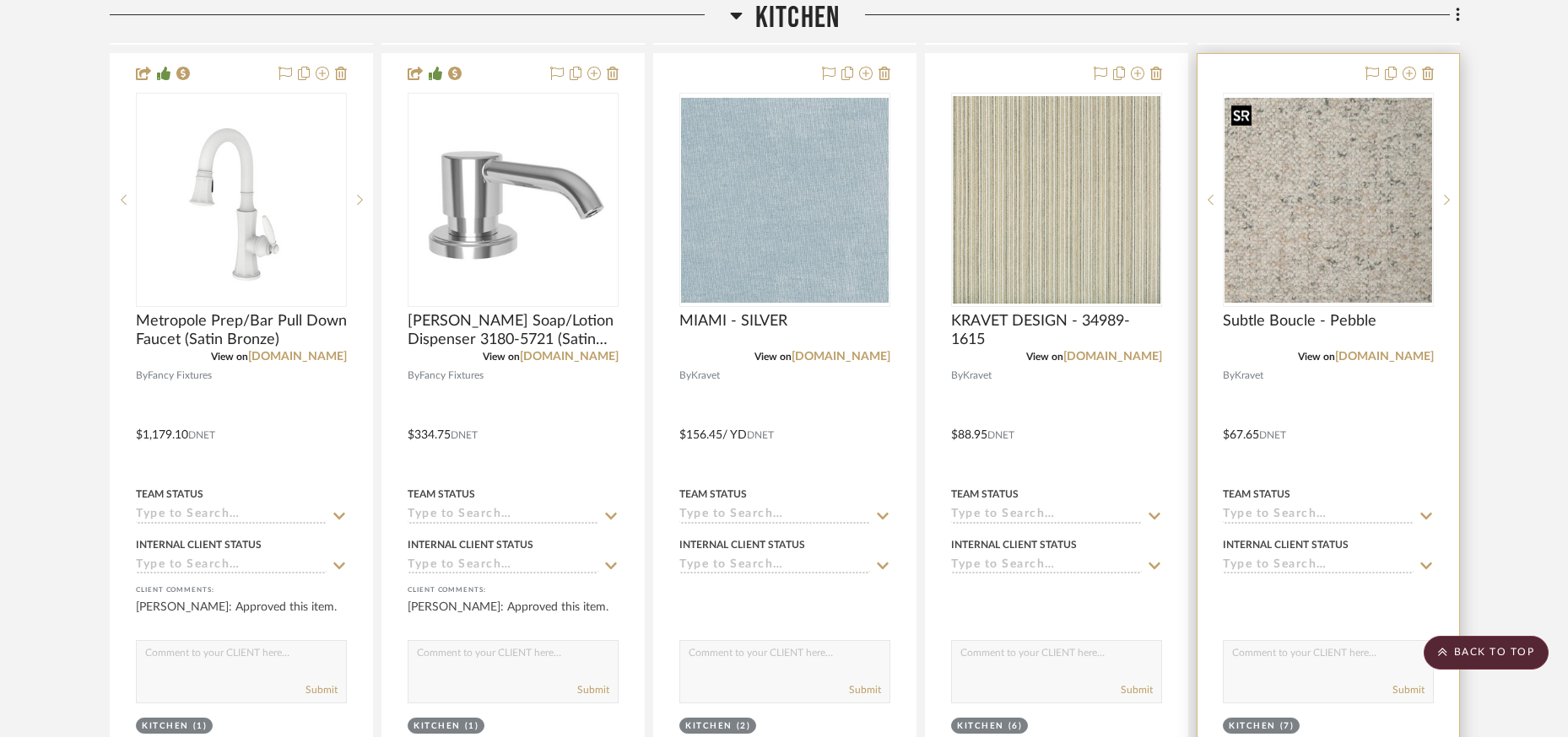
click at [1360, 262] on img "0" at bounding box center [1327, 200] width 207 height 205
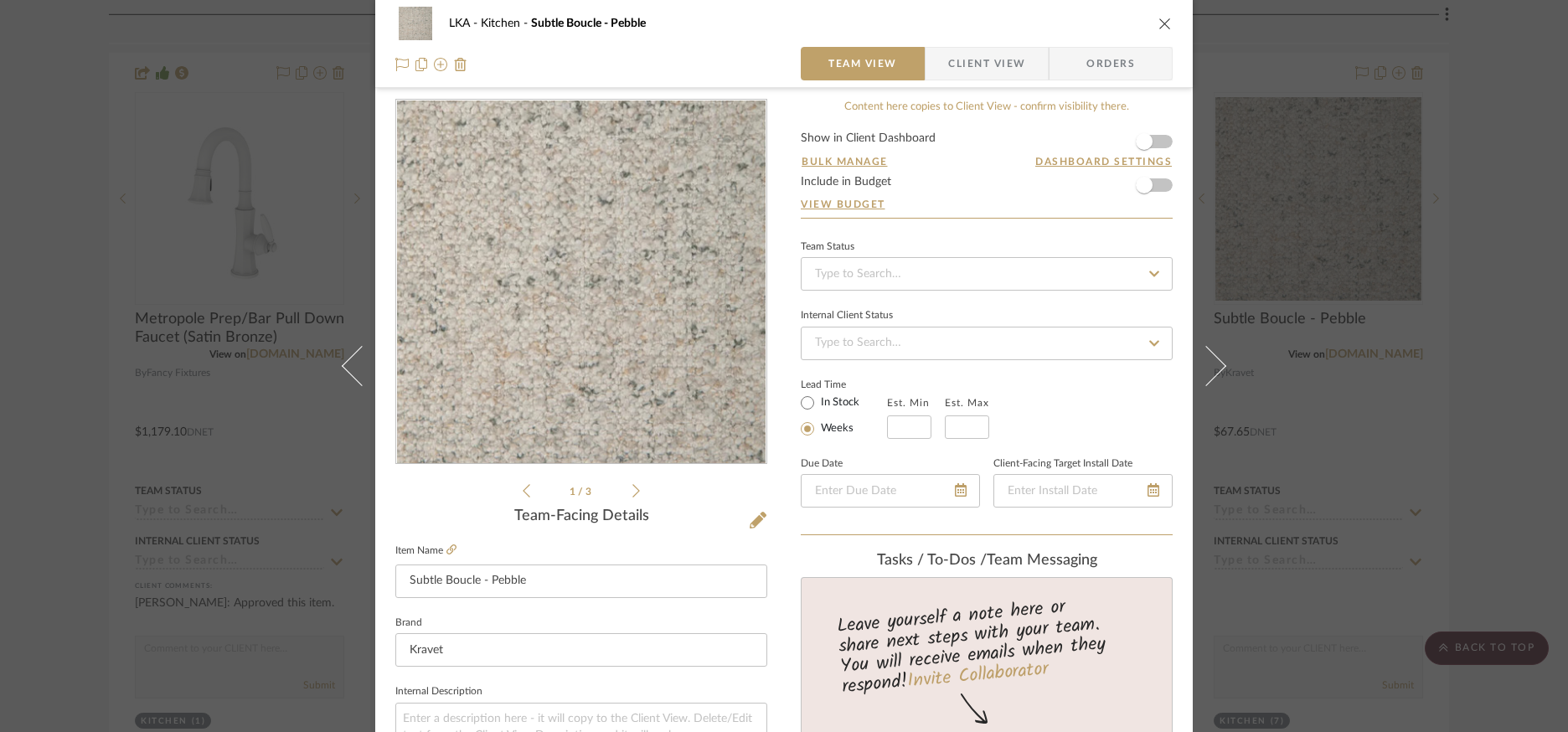
scroll to position [29, 0]
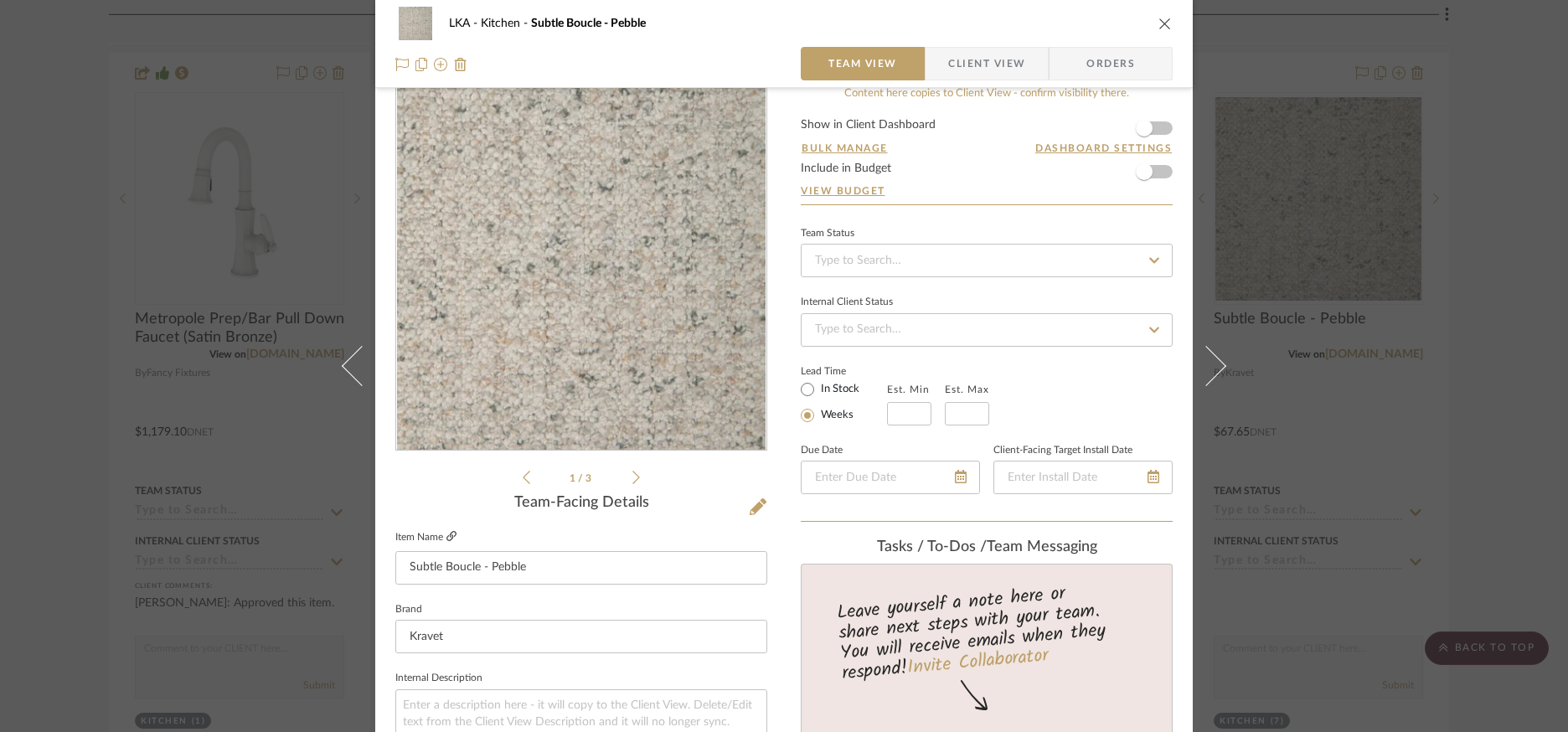
click at [446, 539] on icon at bounding box center [451, 536] width 10 height 10
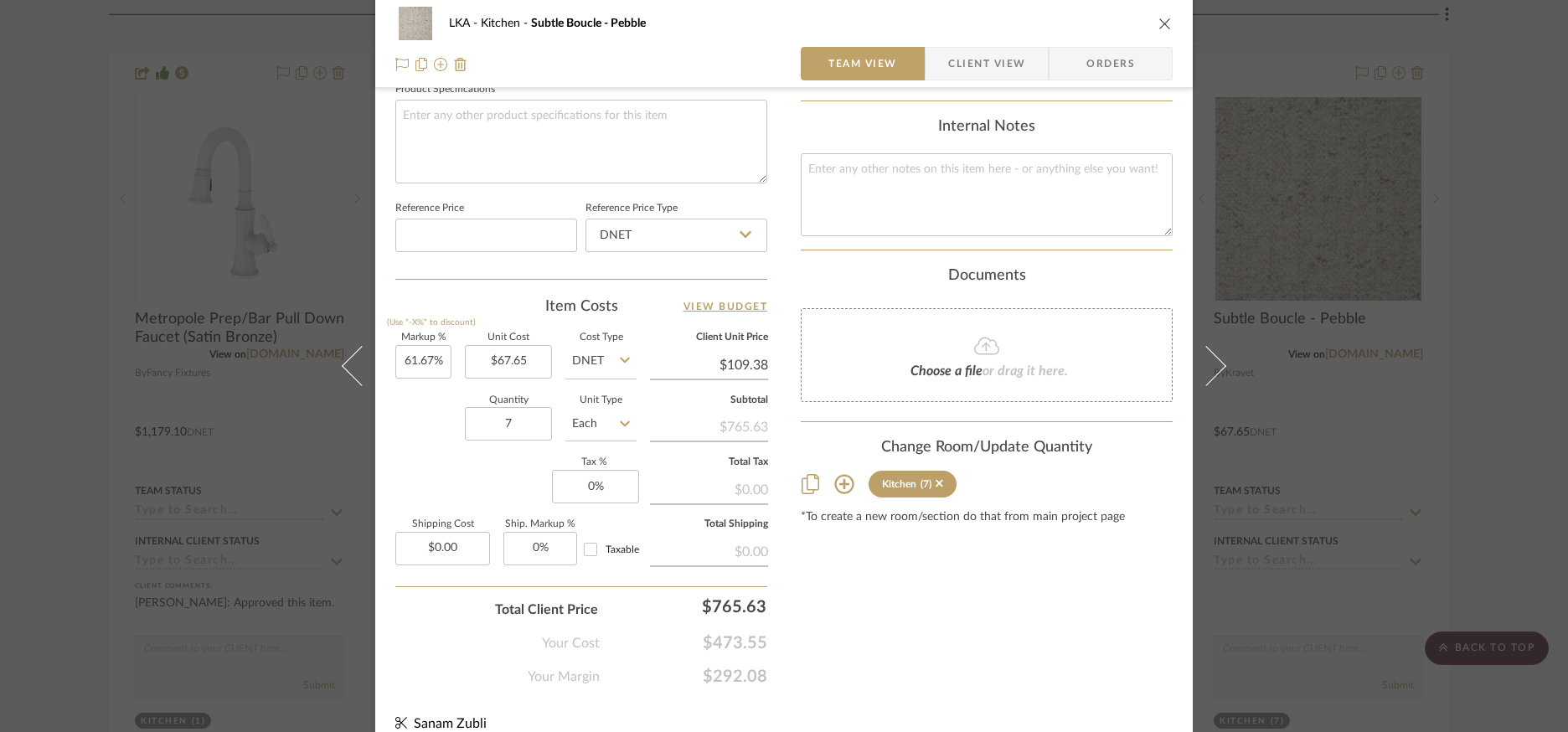
scroll to position [817, 0]
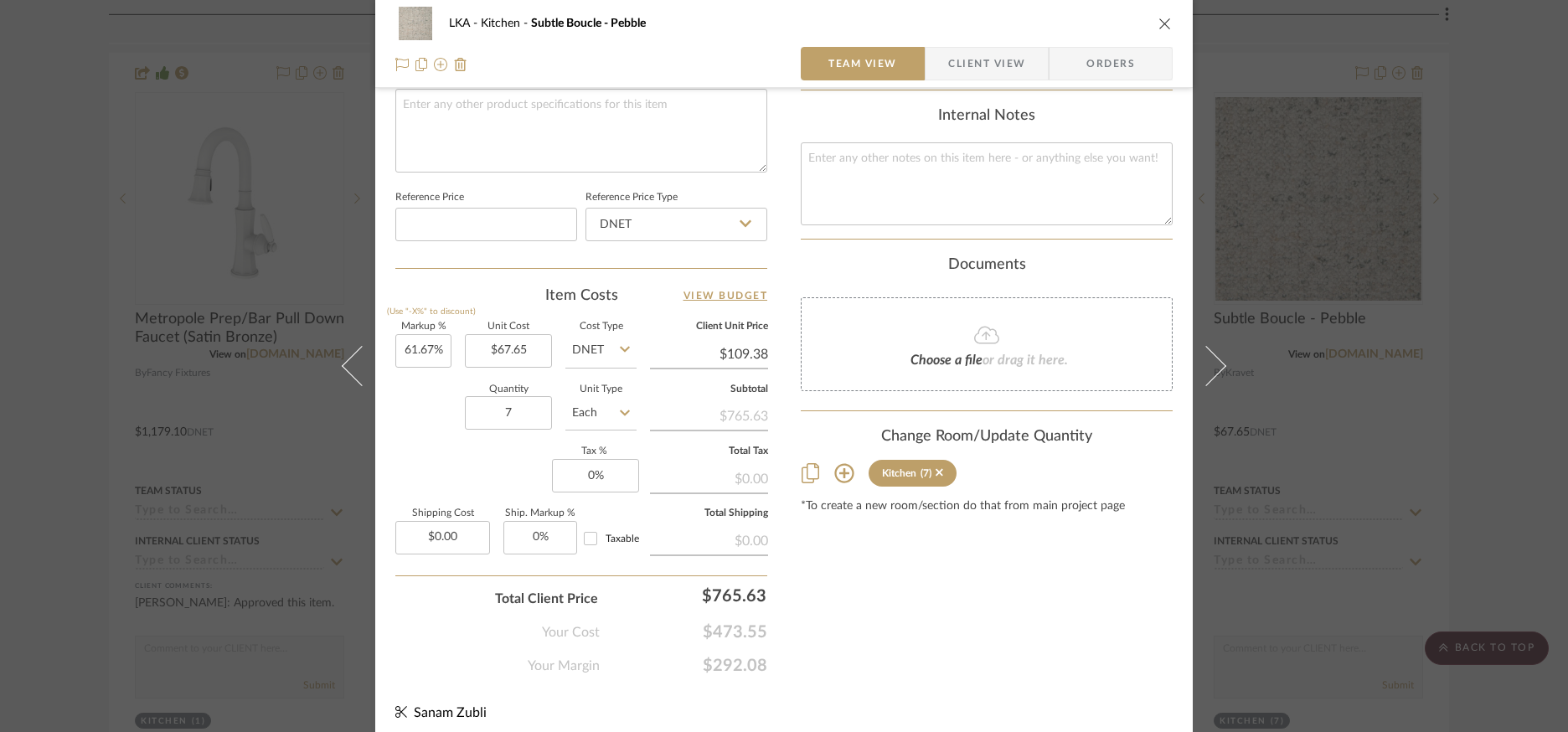
click at [1158, 21] on icon "close" at bounding box center [1165, 23] width 13 height 13
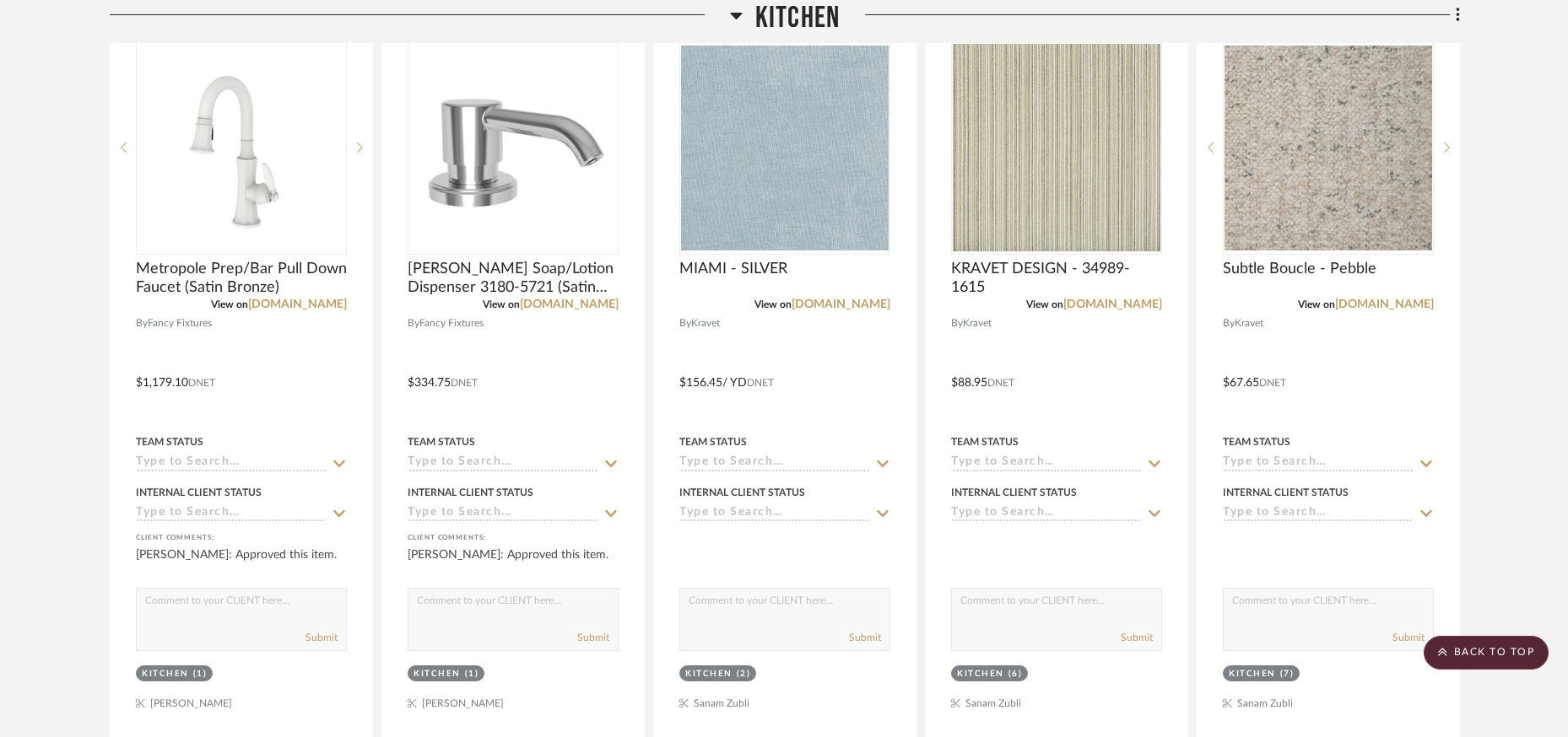
scroll to position [2707, 0]
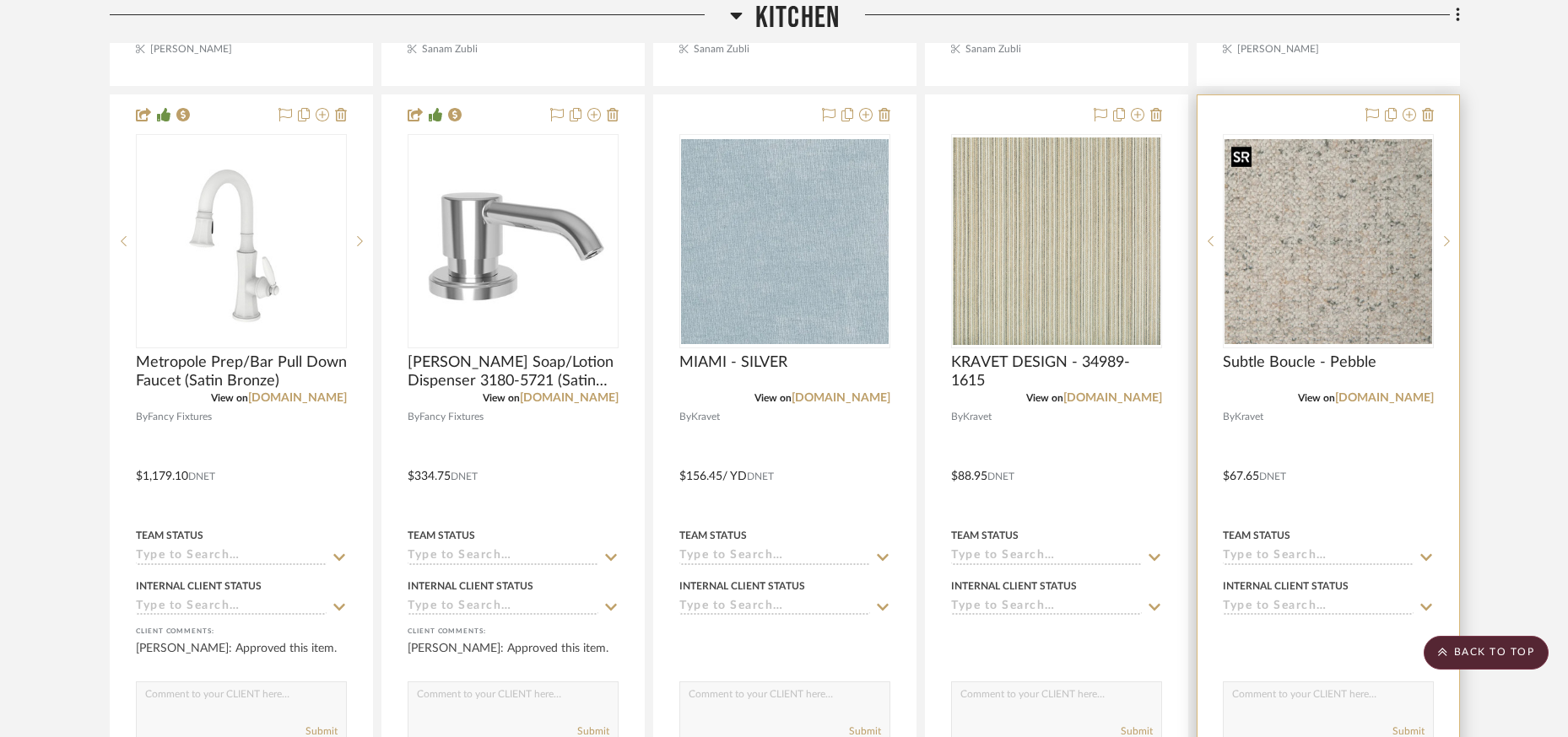
click at [1299, 278] on img "0" at bounding box center [1327, 241] width 207 height 205
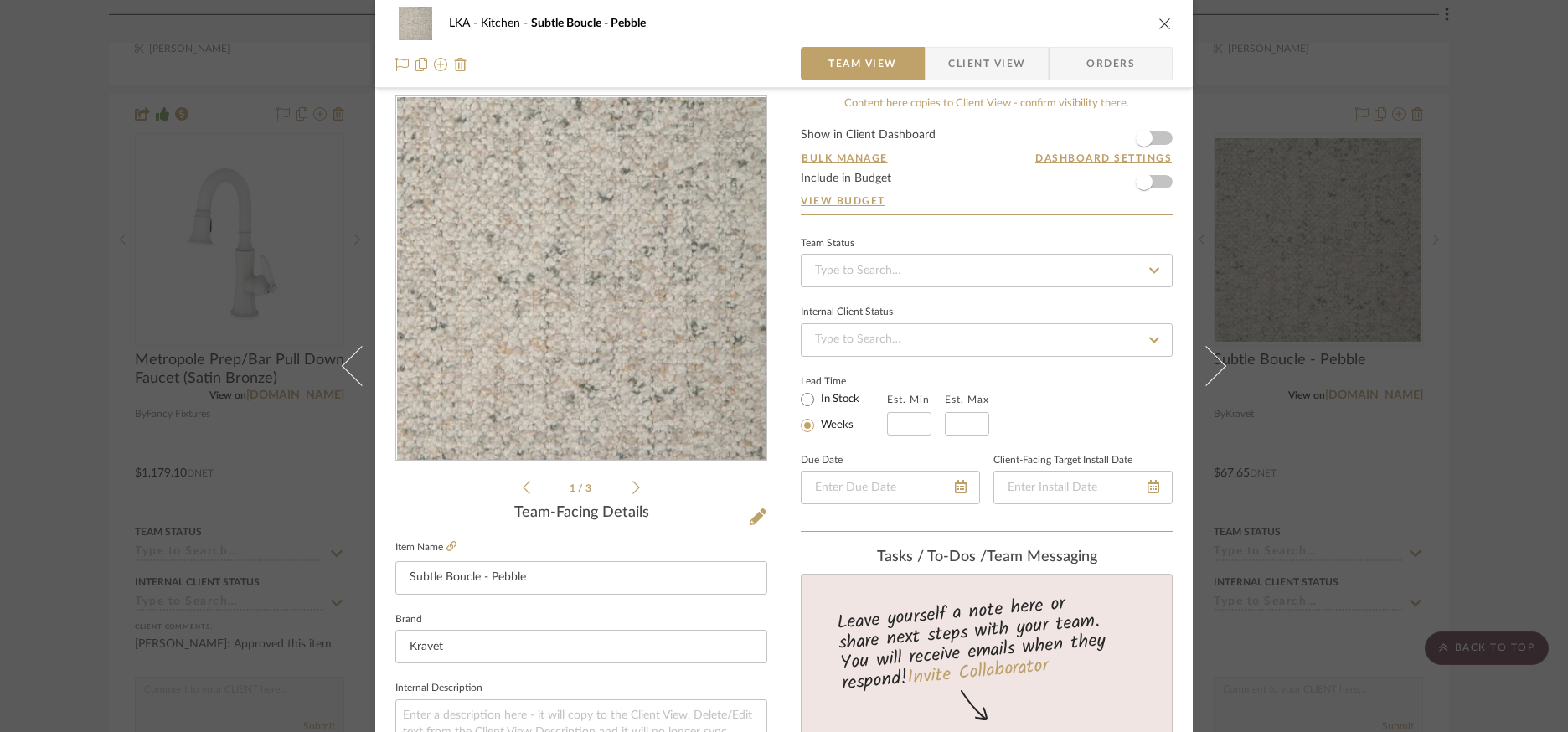
scroll to position [20, 0]
drag, startPoint x: 540, startPoint y: 578, endPoint x: 378, endPoint y: 575, distance: 162.0
